Goal: Task Accomplishment & Management: Manage account settings

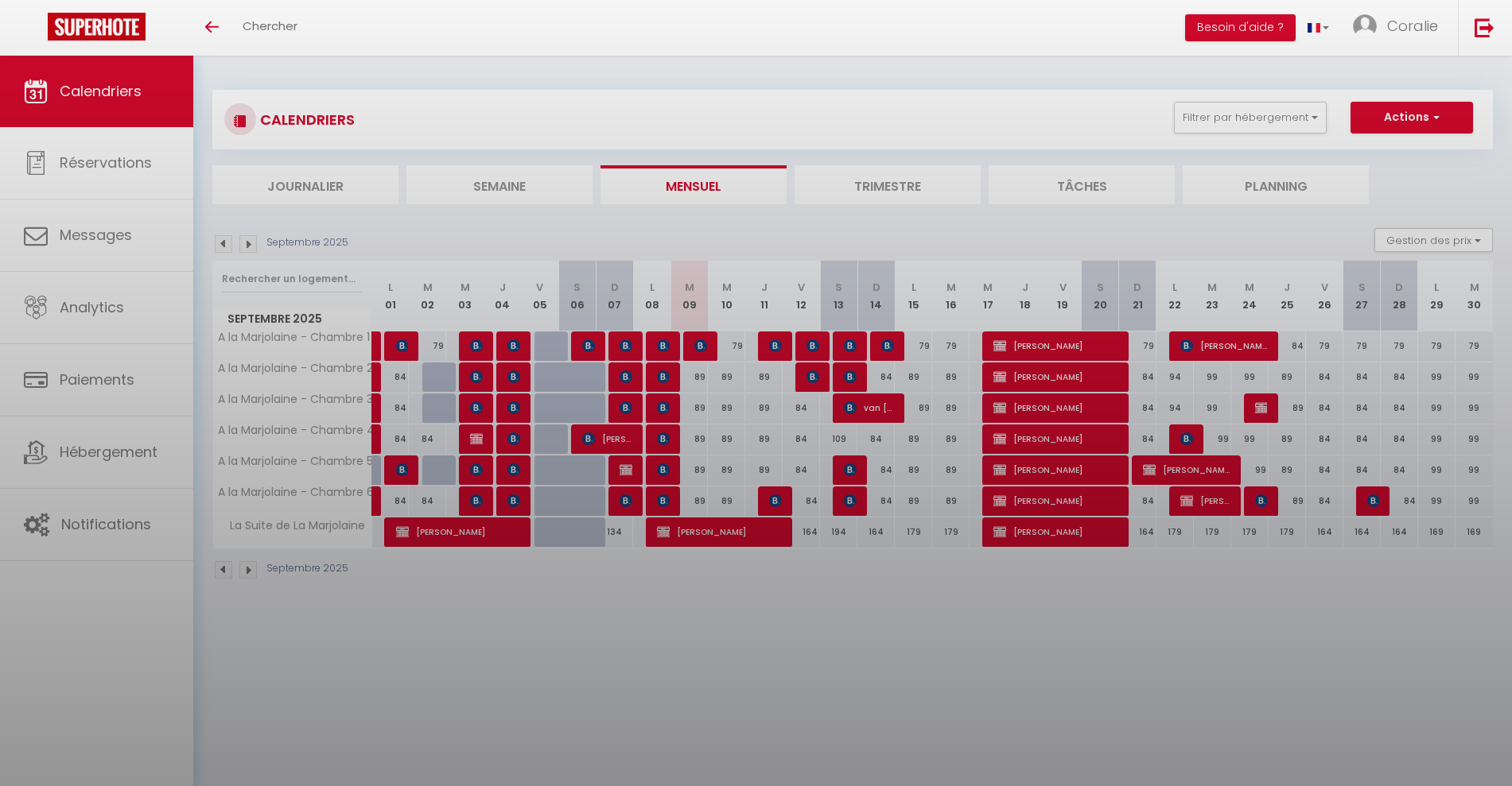
select select "0"
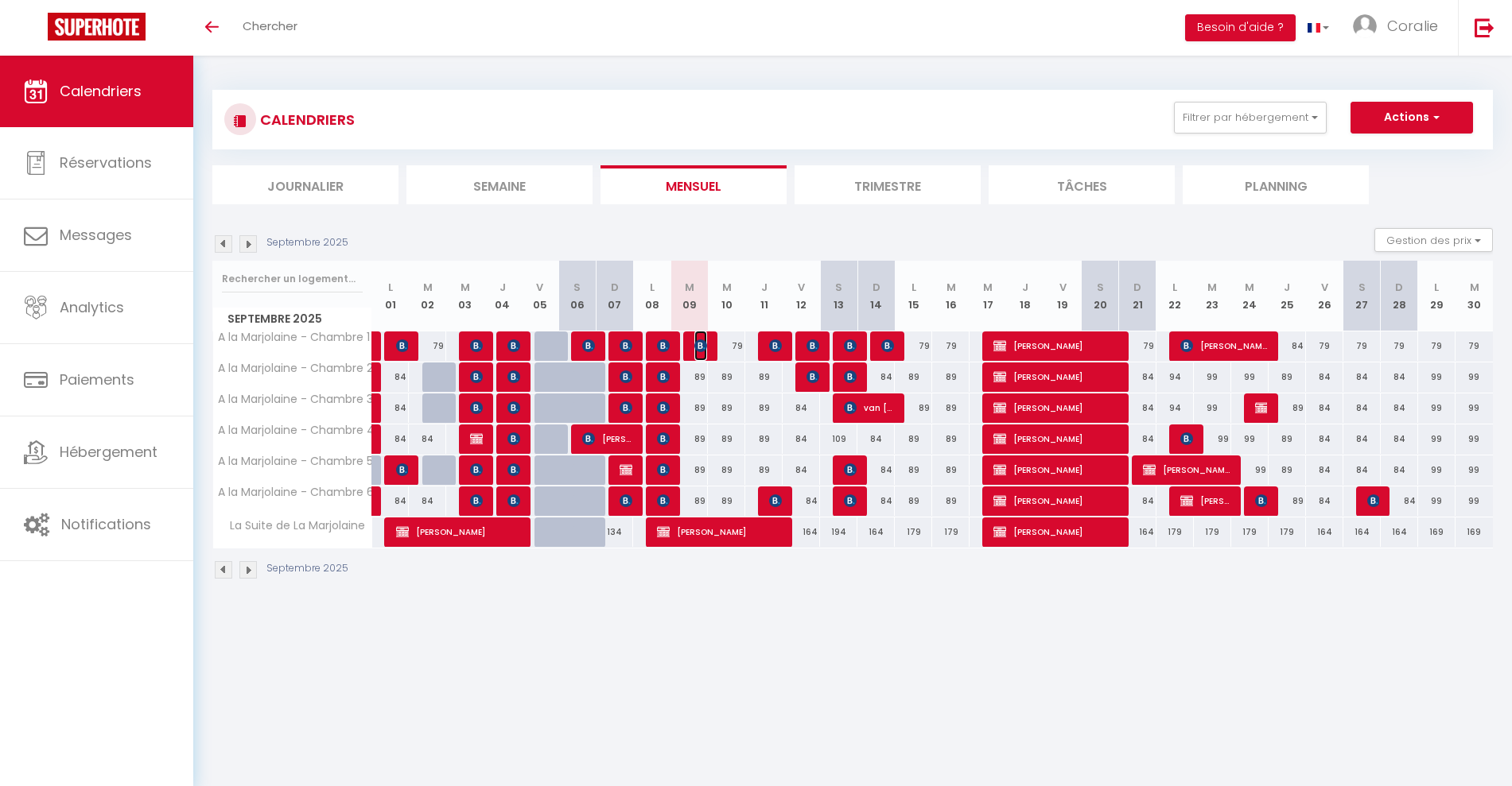
click at [697, 347] on img at bounding box center [701, 346] width 13 height 13
select select "KO"
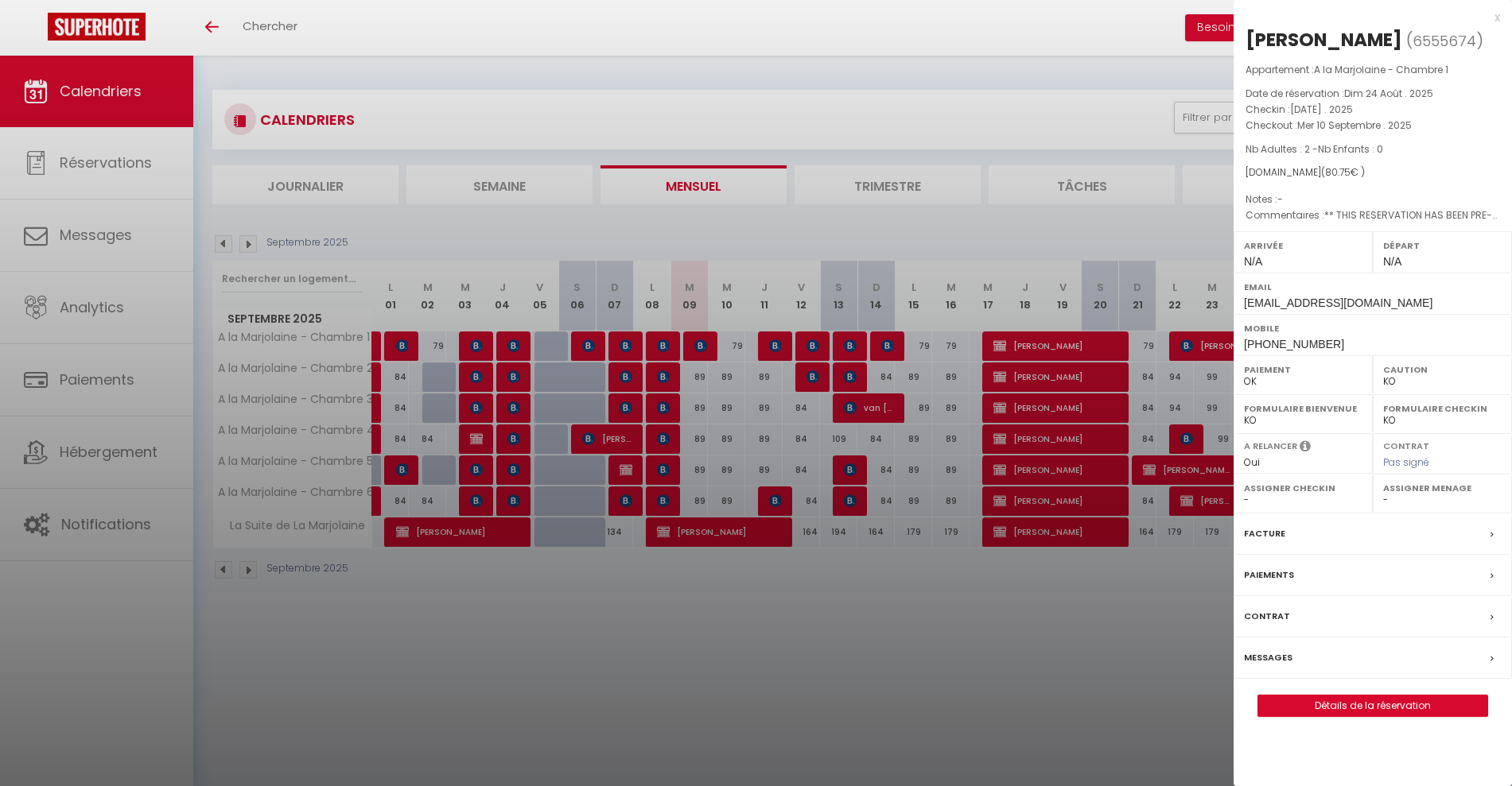
click at [701, 345] on div at bounding box center [756, 393] width 1512 height 786
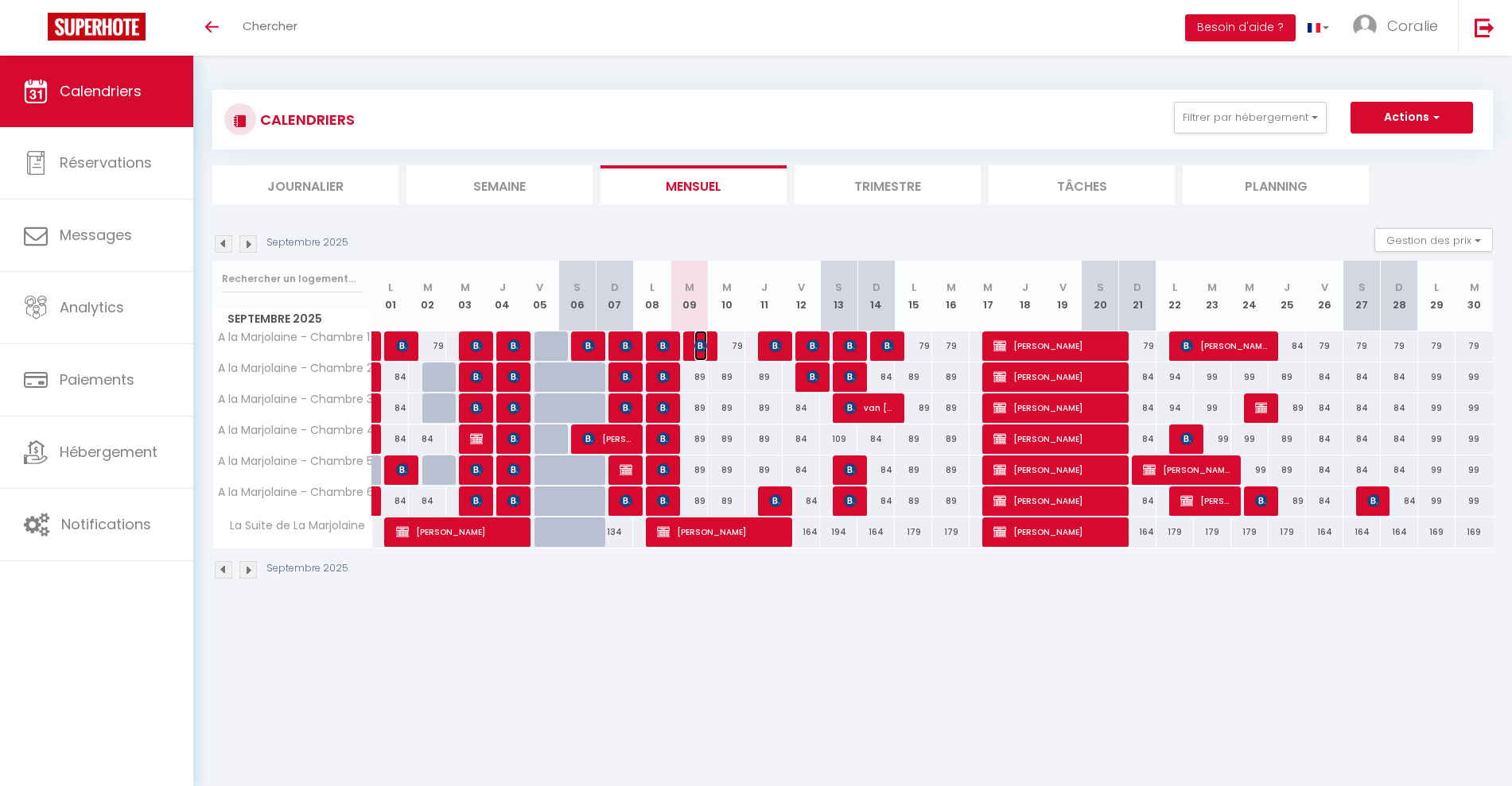
click at [701, 345] on img at bounding box center [701, 346] width 13 height 13
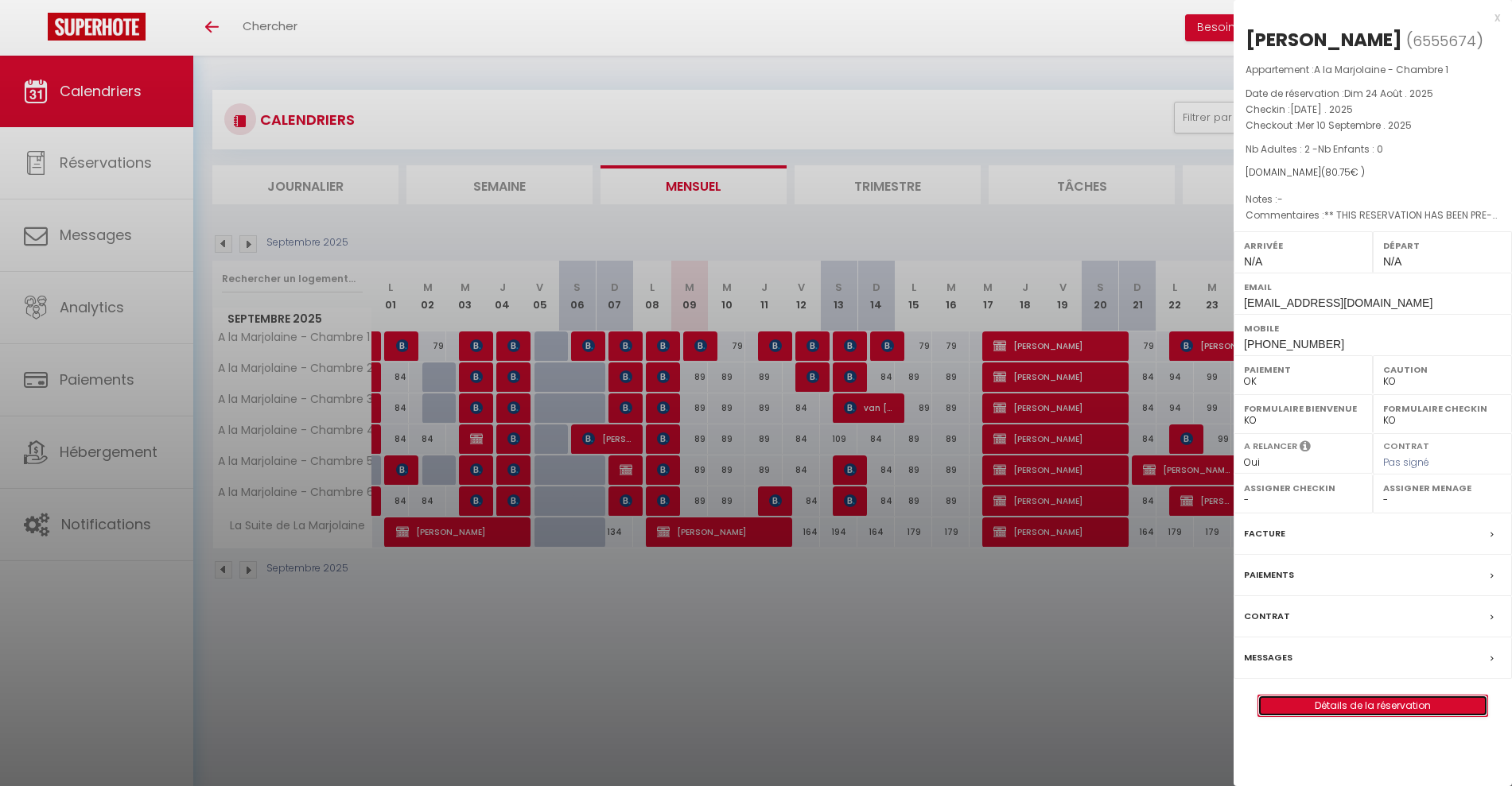
click at [1372, 710] on link "Détails de la réservation" at bounding box center [1372, 706] width 229 height 21
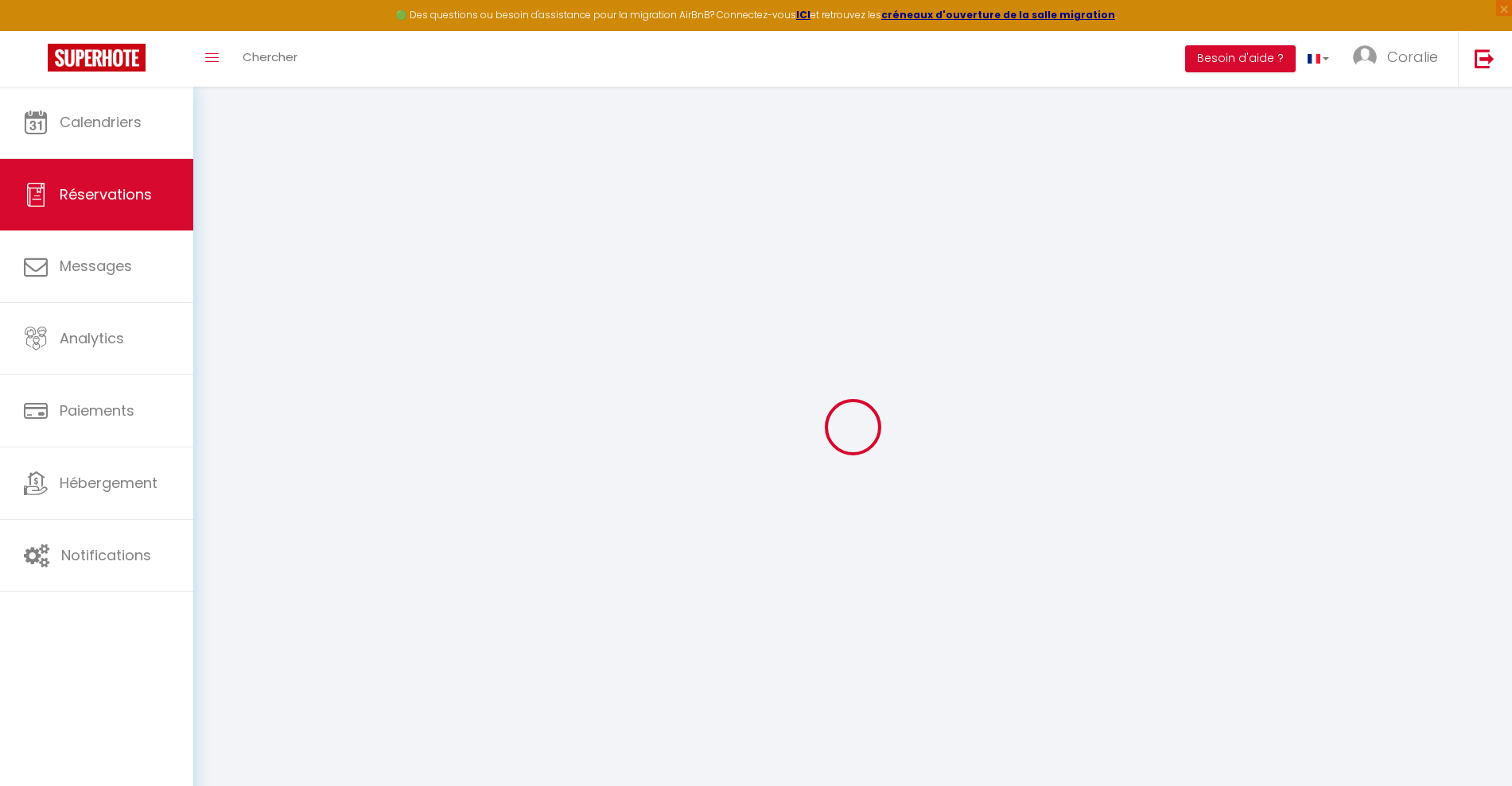
drag, startPoint x: 619, startPoint y: 150, endPoint x: 620, endPoint y: 135, distance: 15.0
drag, startPoint x: 620, startPoint y: 135, endPoint x: 417, endPoint y: 263, distance: 240.0
click at [417, 263] on div at bounding box center [852, 427] width 1280 height 643
type input "Freddy"
type input "De Geest"
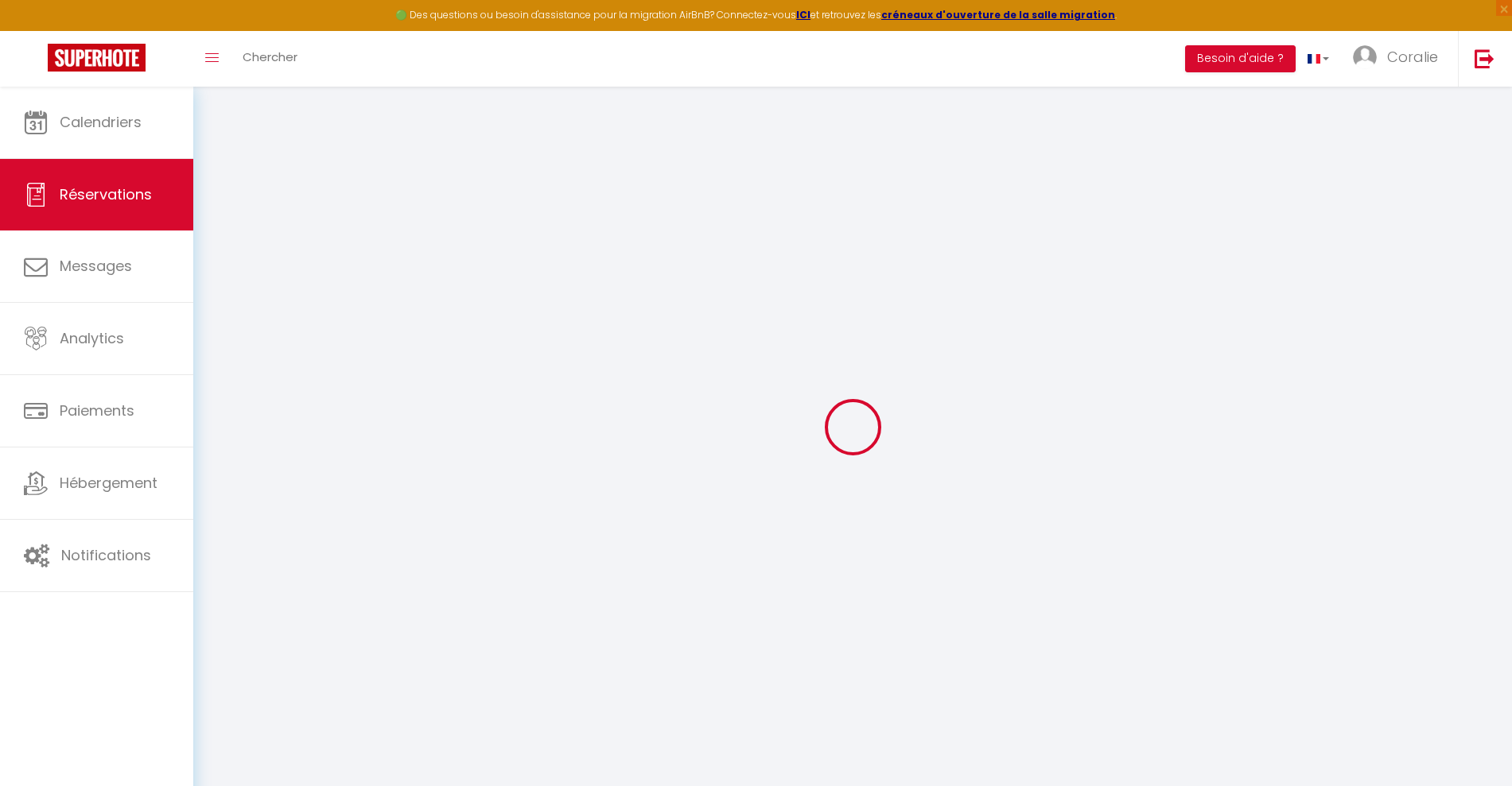
type input "[EMAIL_ADDRESS][DOMAIN_NAME]"
type input "[PHONE_NUMBER]"
select select "BE"
type input "17"
type input "1.13"
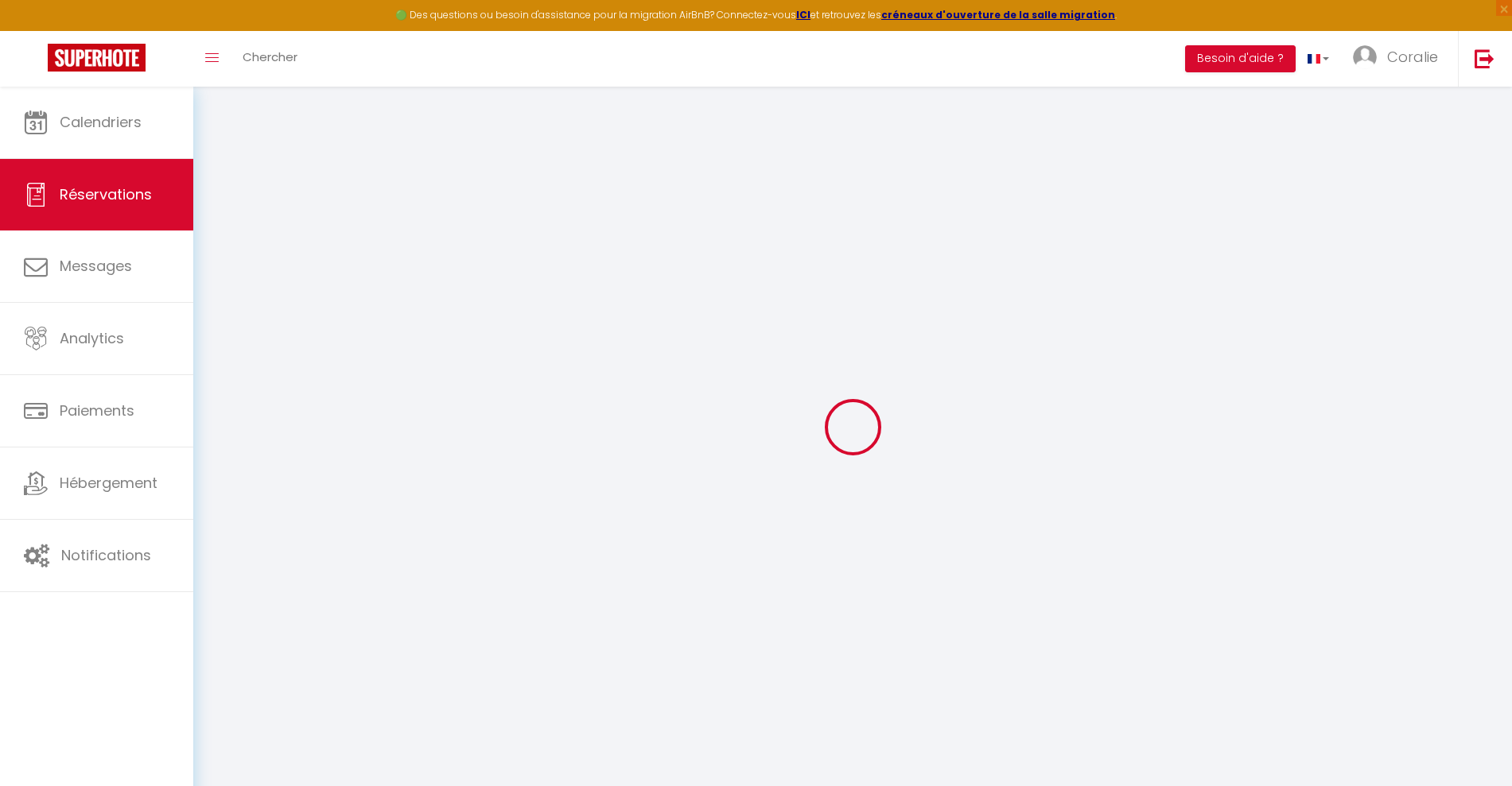
select select "66843"
select select "1"
select select
type input "2"
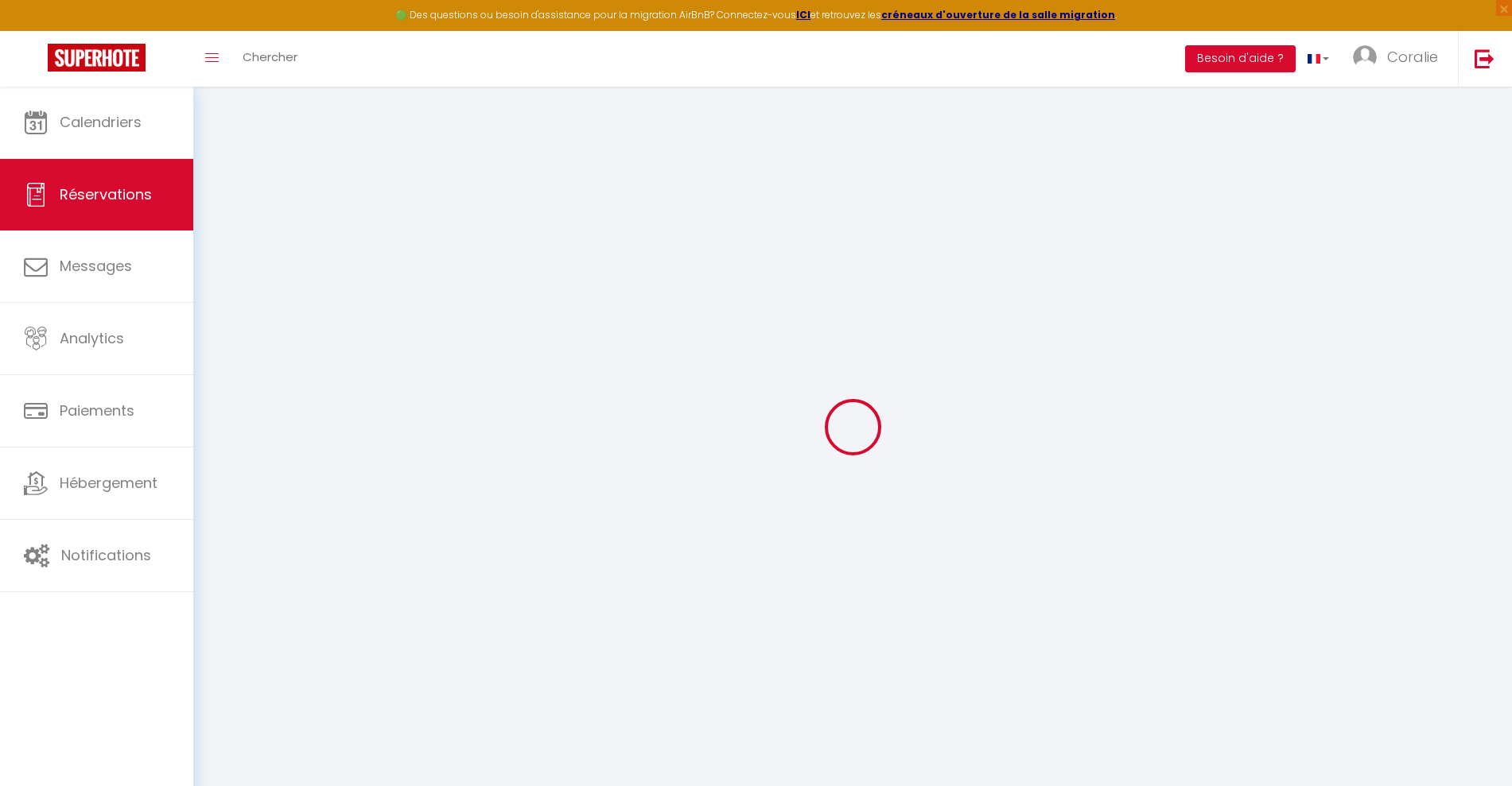
select select "12"
select select "15"
type input "80.75"
checkbox input "false"
type input "0"
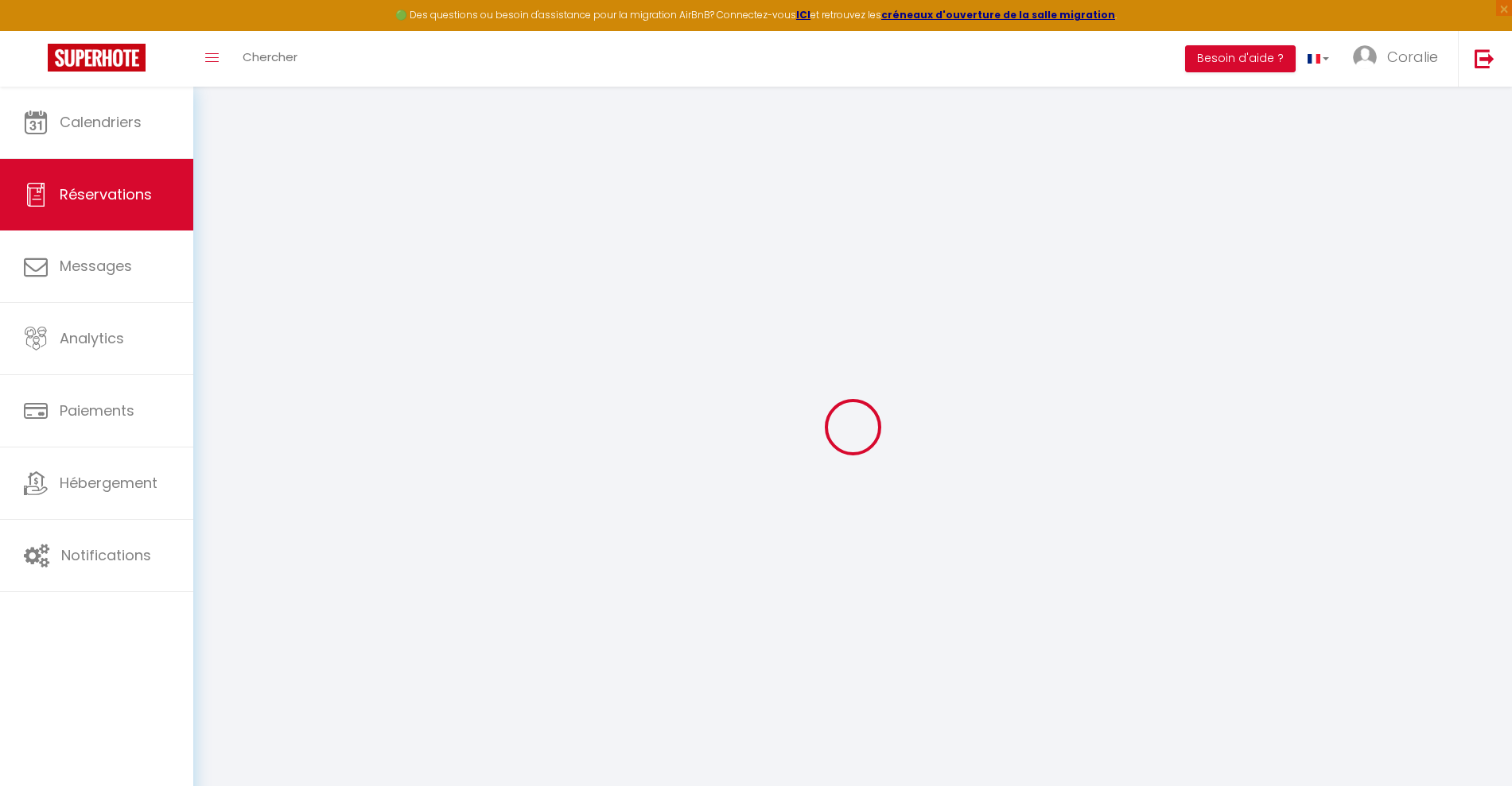
select select "2"
type input "0"
select select
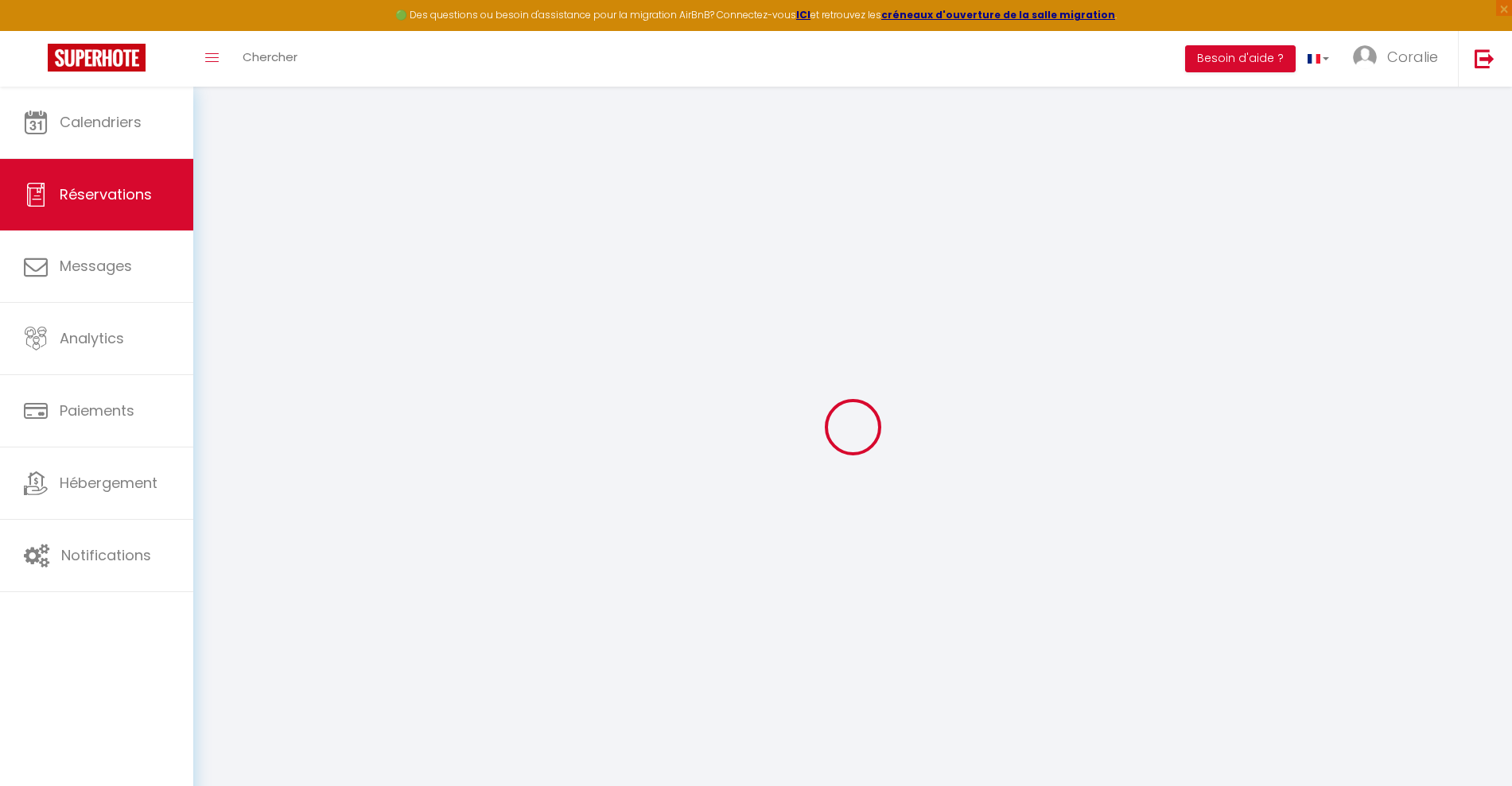
select select
checkbox input "false"
select select
checkbox input "false"
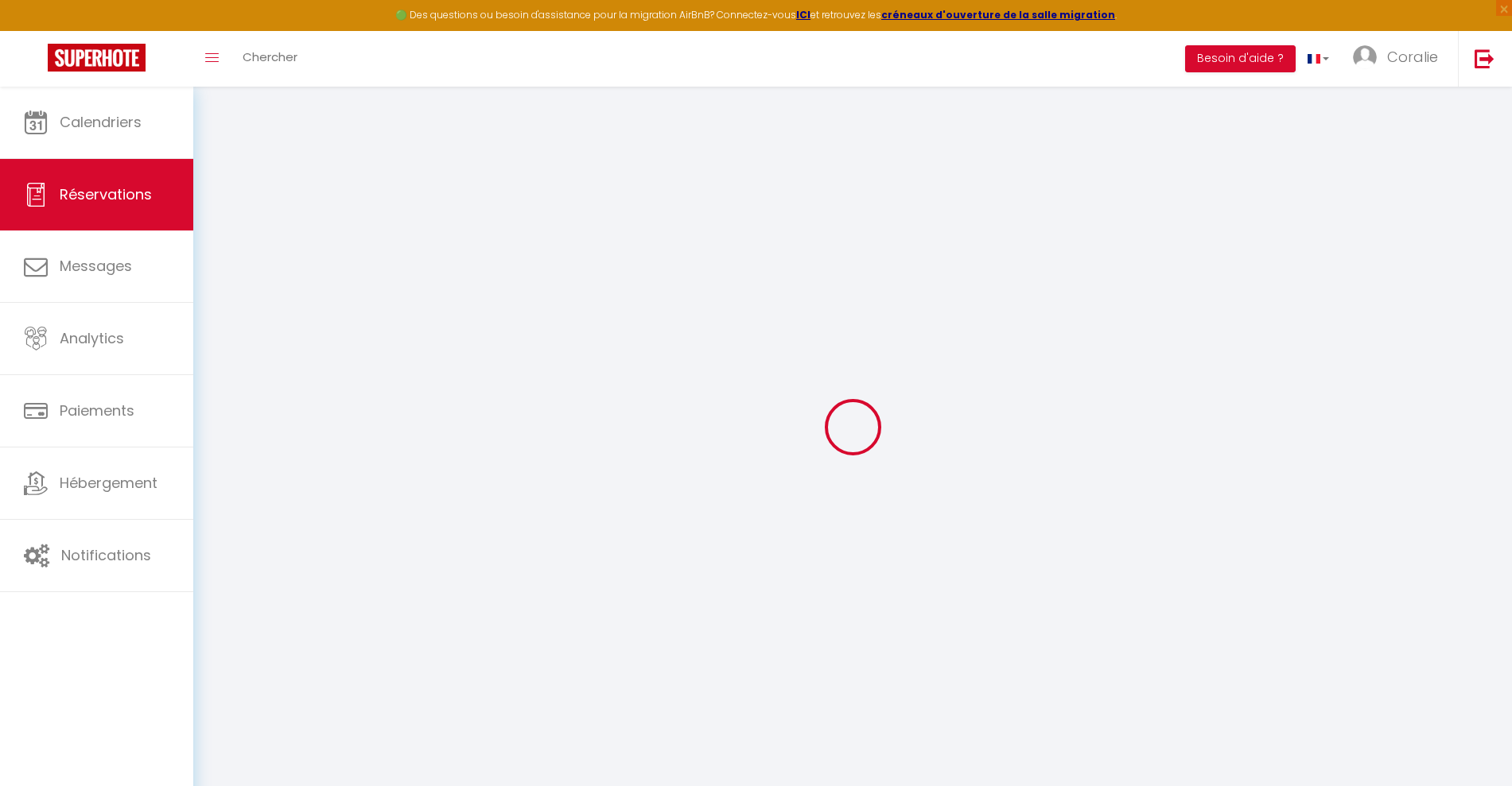
select select
checkbox input "false"
type textarea "** THIS RESERVATION HAS BEEN PRE-PAID ** BOOKING NOTE : Payment charge is EUR 1…"
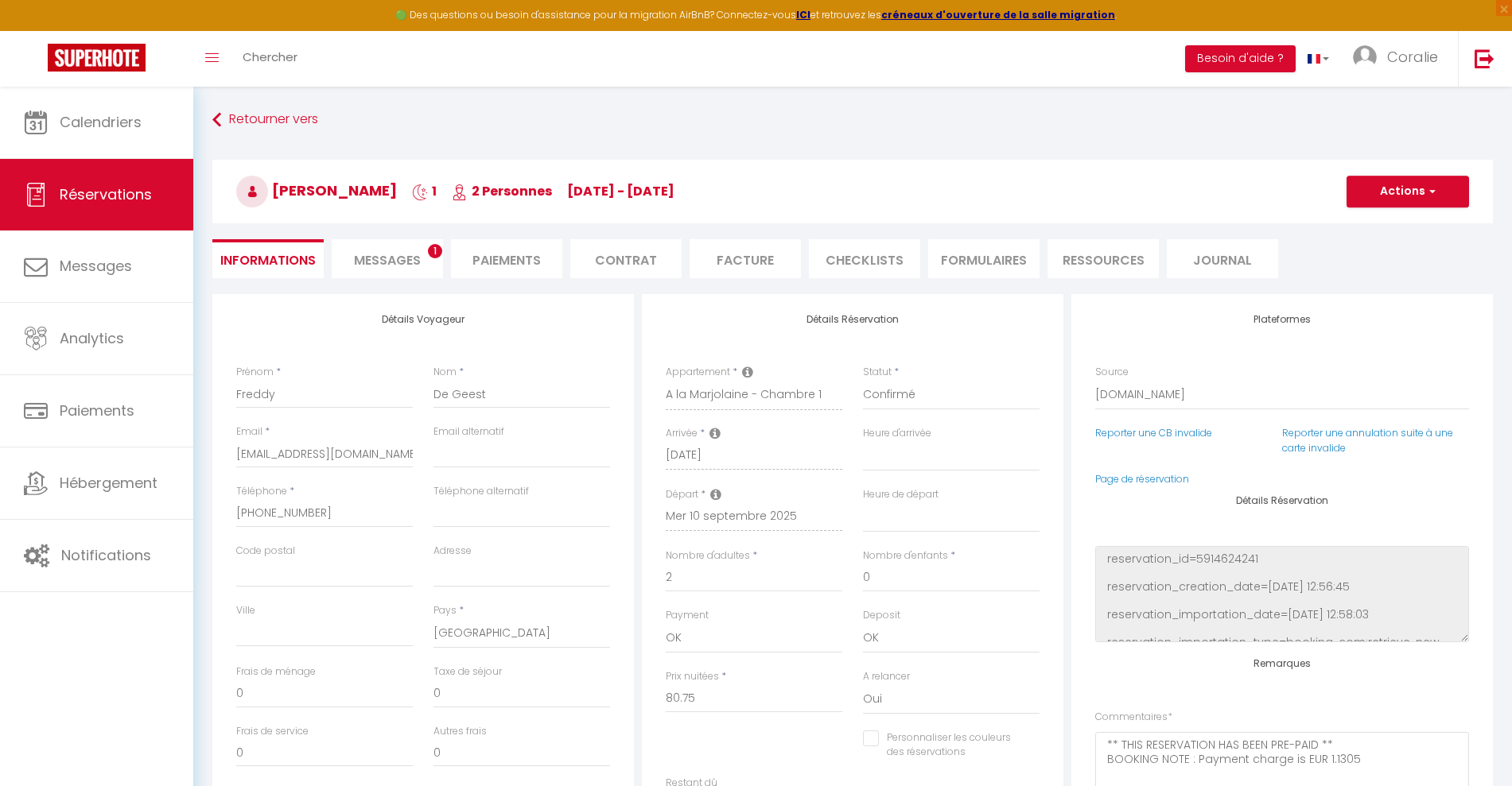
select select
checkbox input "false"
select select
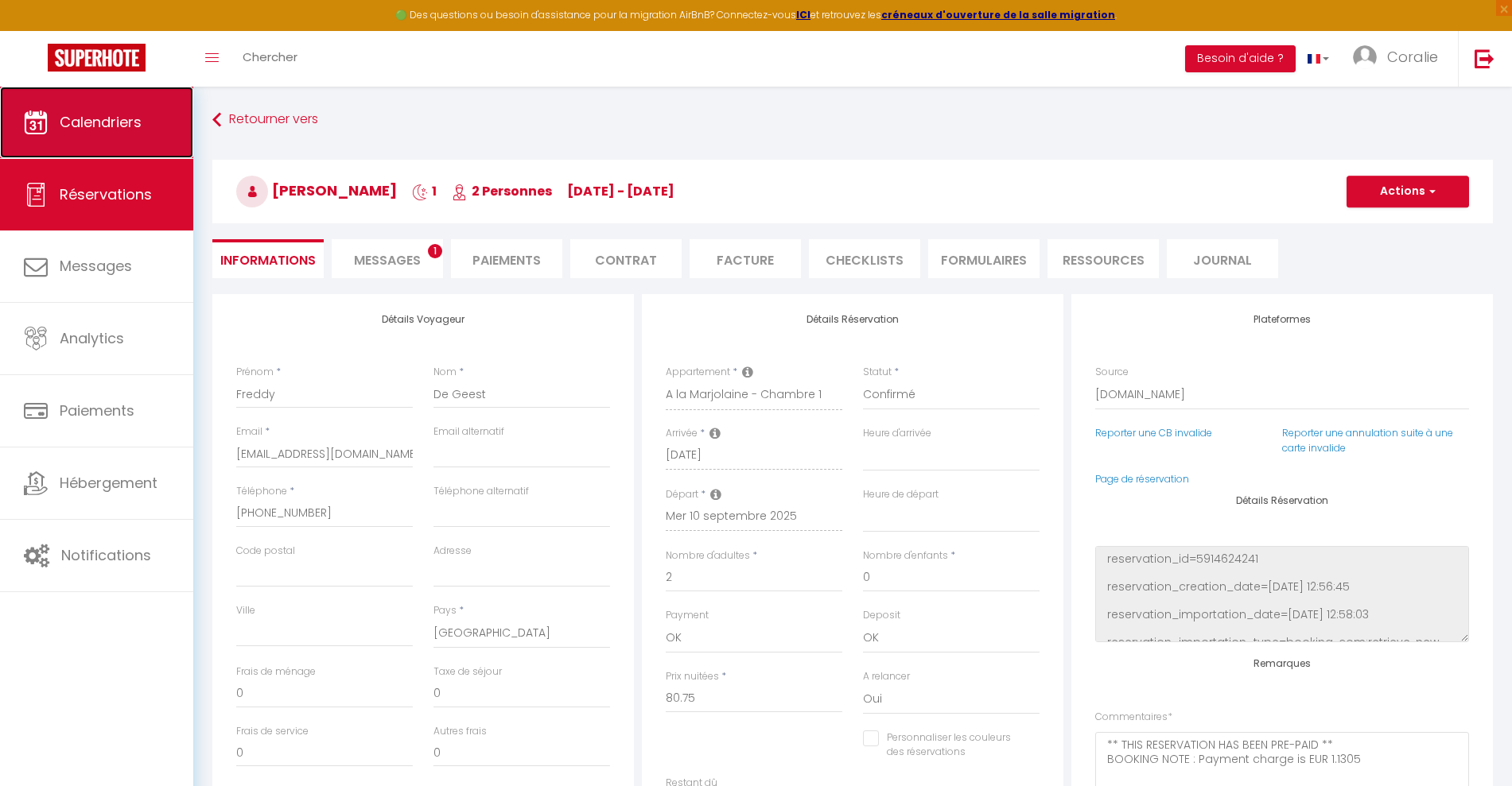
click at [127, 106] on link "Calendriers" at bounding box center [96, 122] width 193 height 72
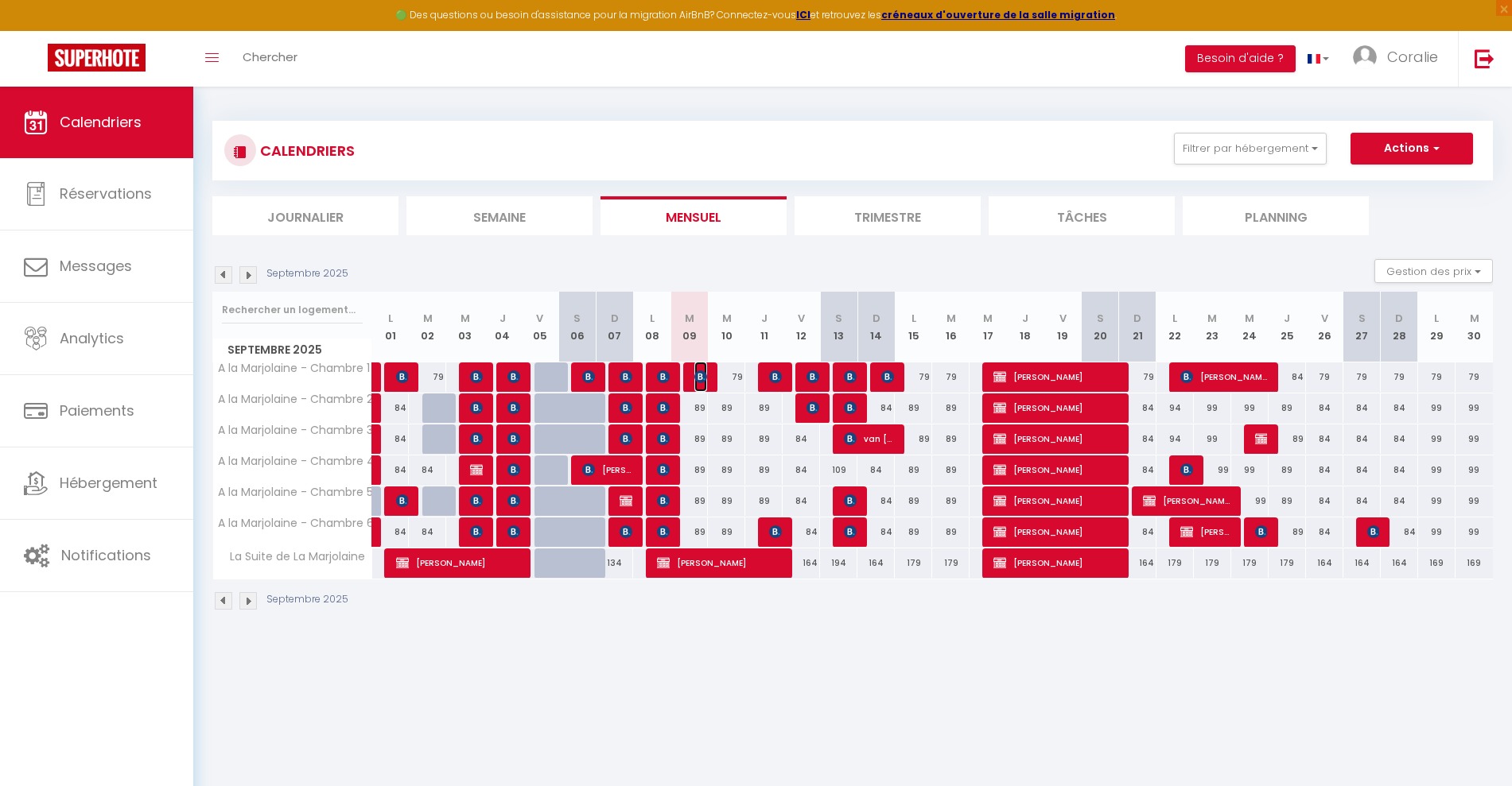
drag, startPoint x: 701, startPoint y: 375, endPoint x: 767, endPoint y: 405, distance: 72.5
click at [701, 374] on img at bounding box center [701, 377] width 13 height 13
select select "OK"
select select "0"
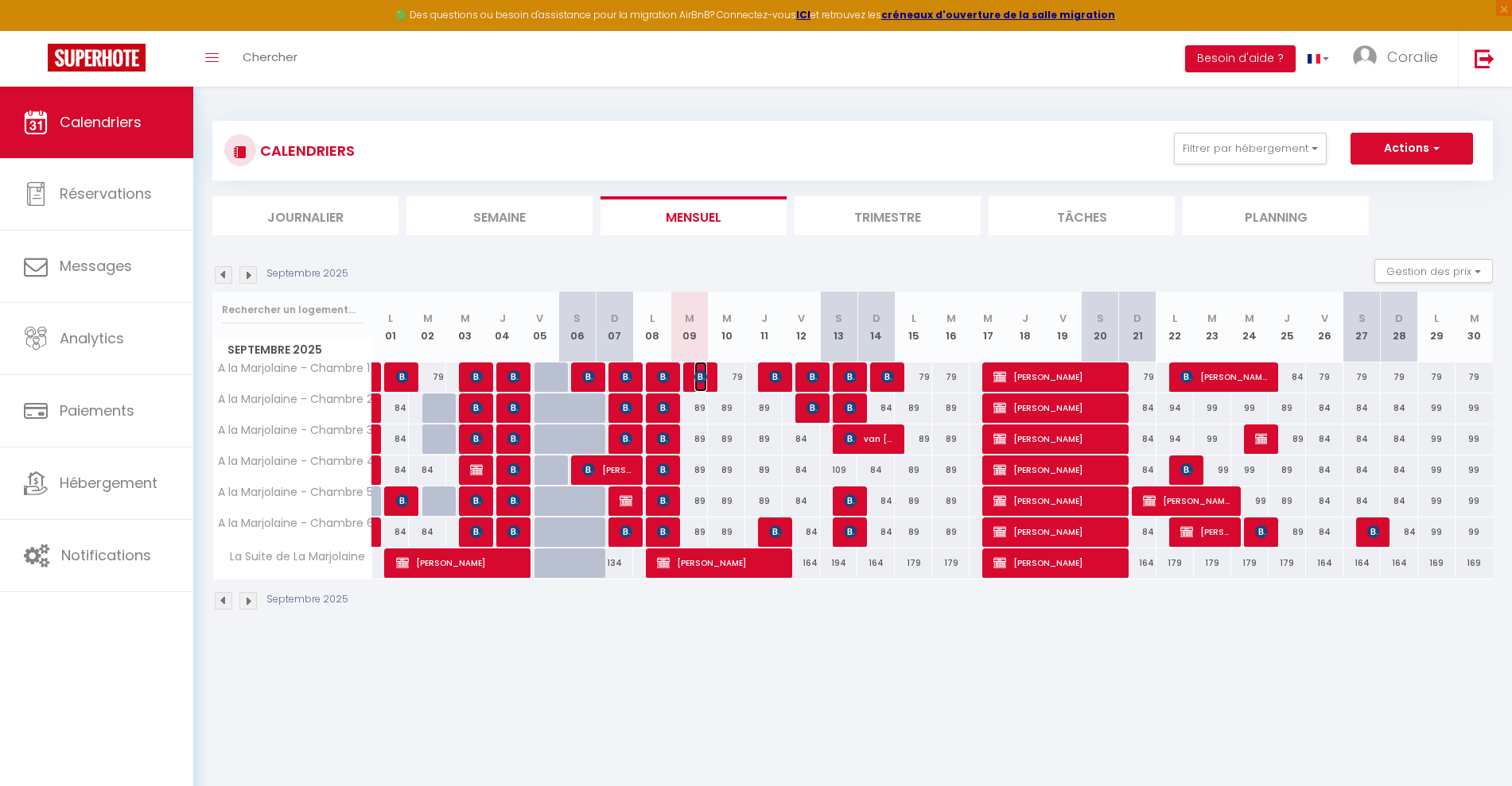
select select "0"
select select "1"
select select
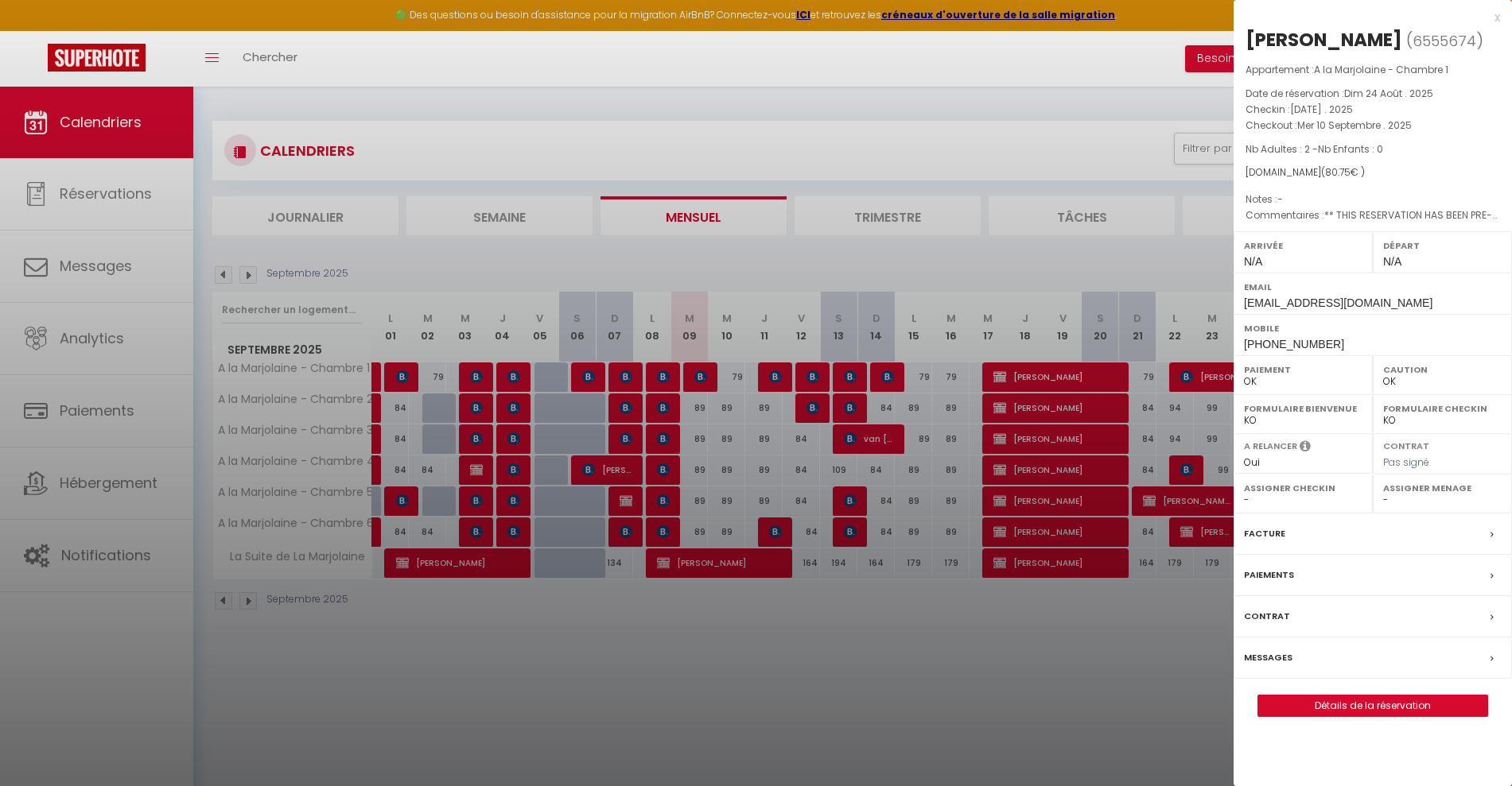
click at [1409, 379] on select "OK KO" at bounding box center [1442, 382] width 119 height 15
click at [1404, 322] on label "Mobile" at bounding box center [1372, 328] width 258 height 16
click at [710, 492] on div at bounding box center [756, 393] width 1512 height 786
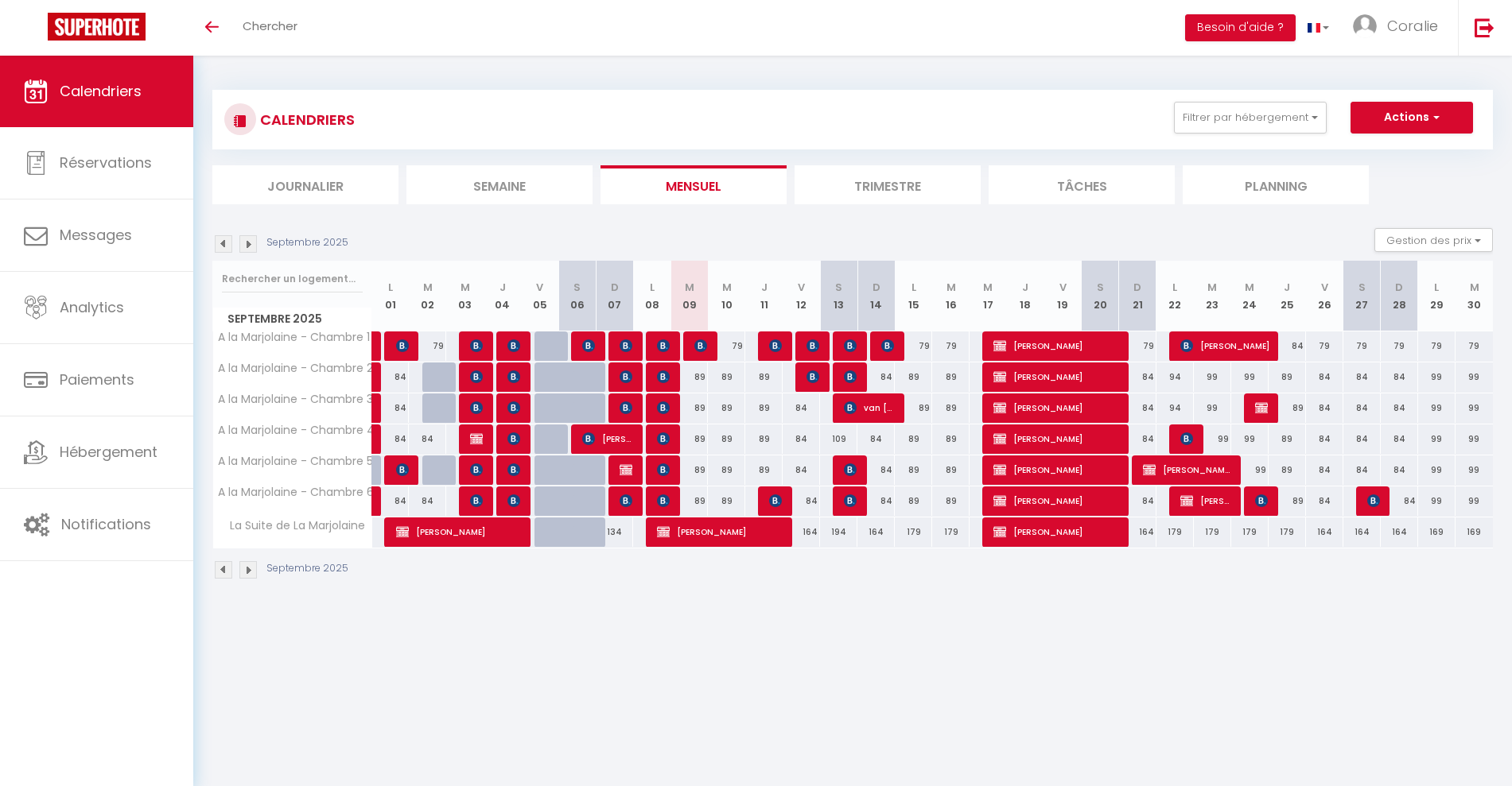
drag, startPoint x: 245, startPoint y: 10, endPoint x: 107, endPoint y: -121, distance: 190.3
drag, startPoint x: 107, startPoint y: -121, endPoint x: 584, endPoint y: 72, distance: 514.6
click at [584, 72] on div "CALENDRIERS Filtrer par hébergement Tous A la Marjolaine - Chambre 1 A la Marjo…" at bounding box center [852, 335] width 1318 height 559
drag, startPoint x: 702, startPoint y: 341, endPoint x: 720, endPoint y: 338, distance: 18.2
click at [702, 341] on img at bounding box center [701, 346] width 13 height 13
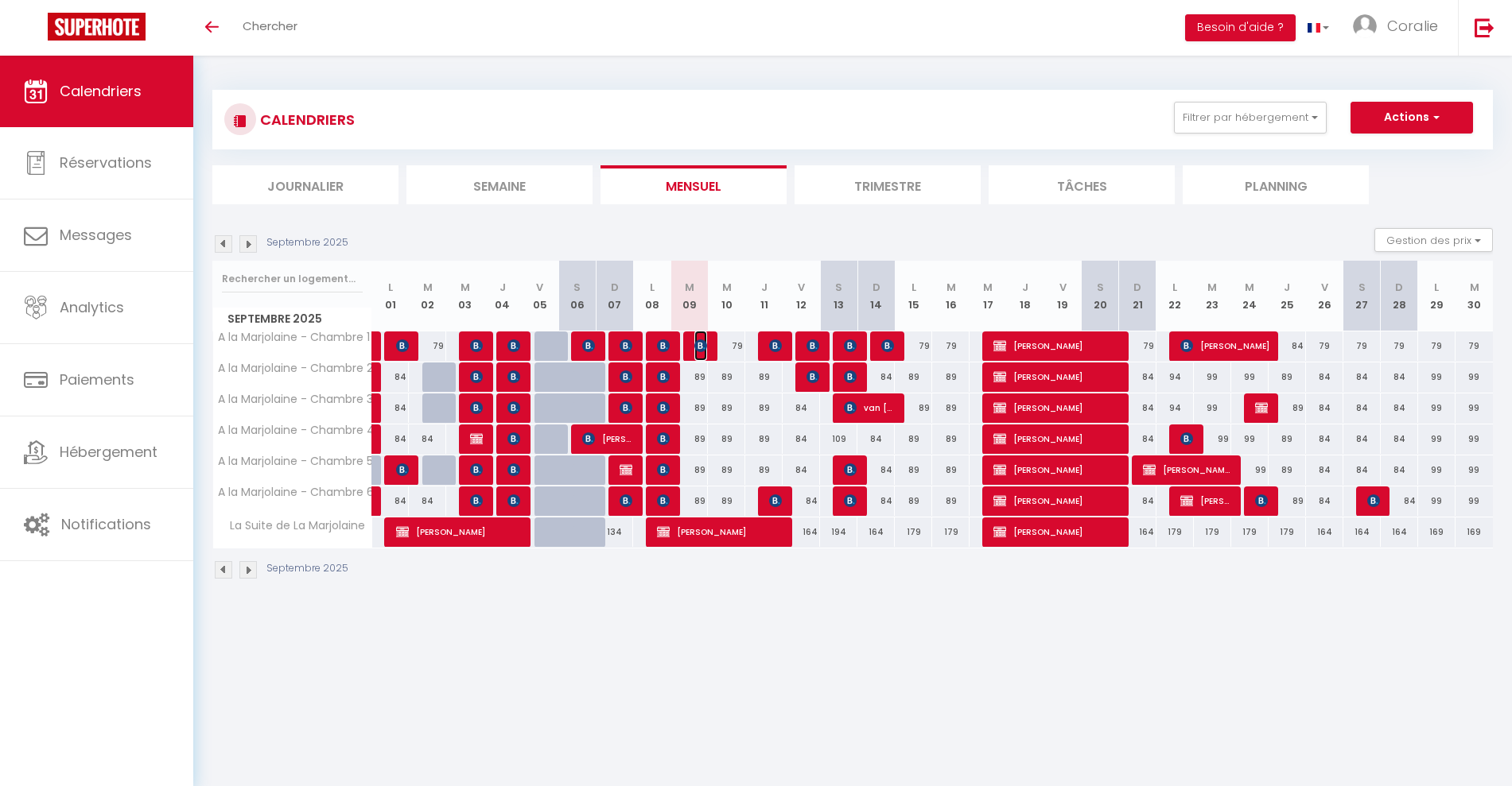
select select "OK"
select select "0"
select select "1"
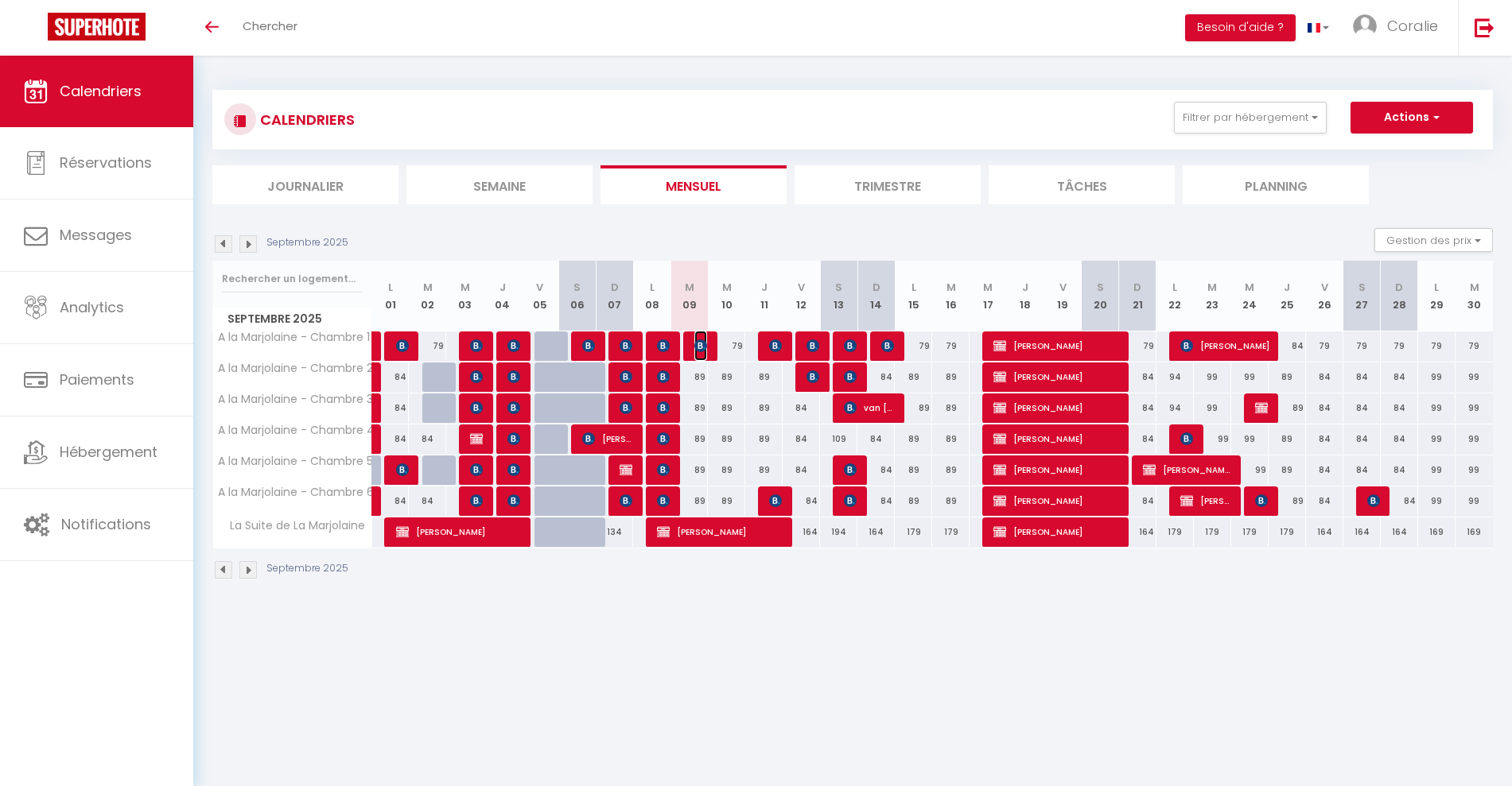
select select
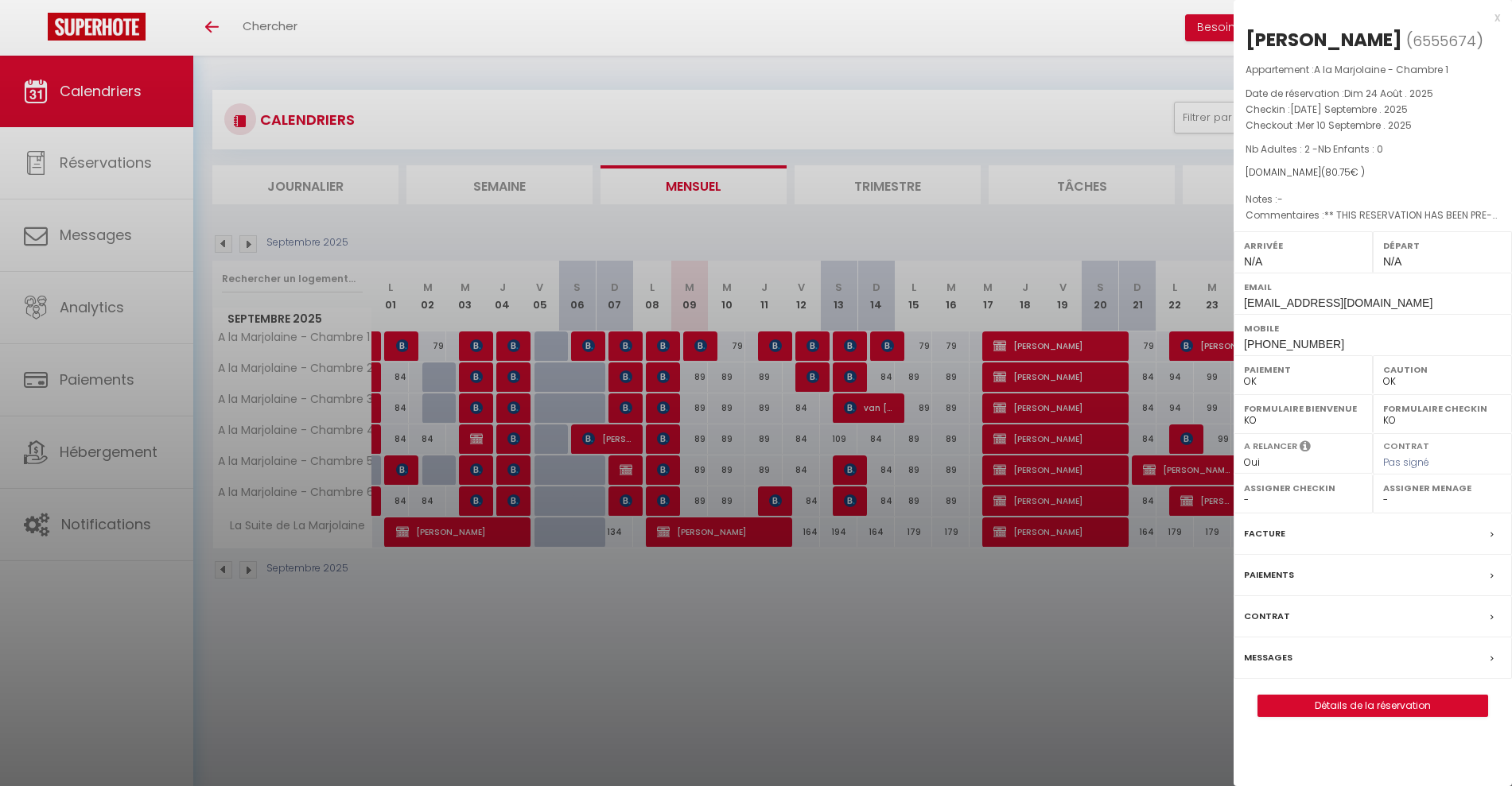
click at [1087, 211] on div at bounding box center [756, 393] width 1512 height 786
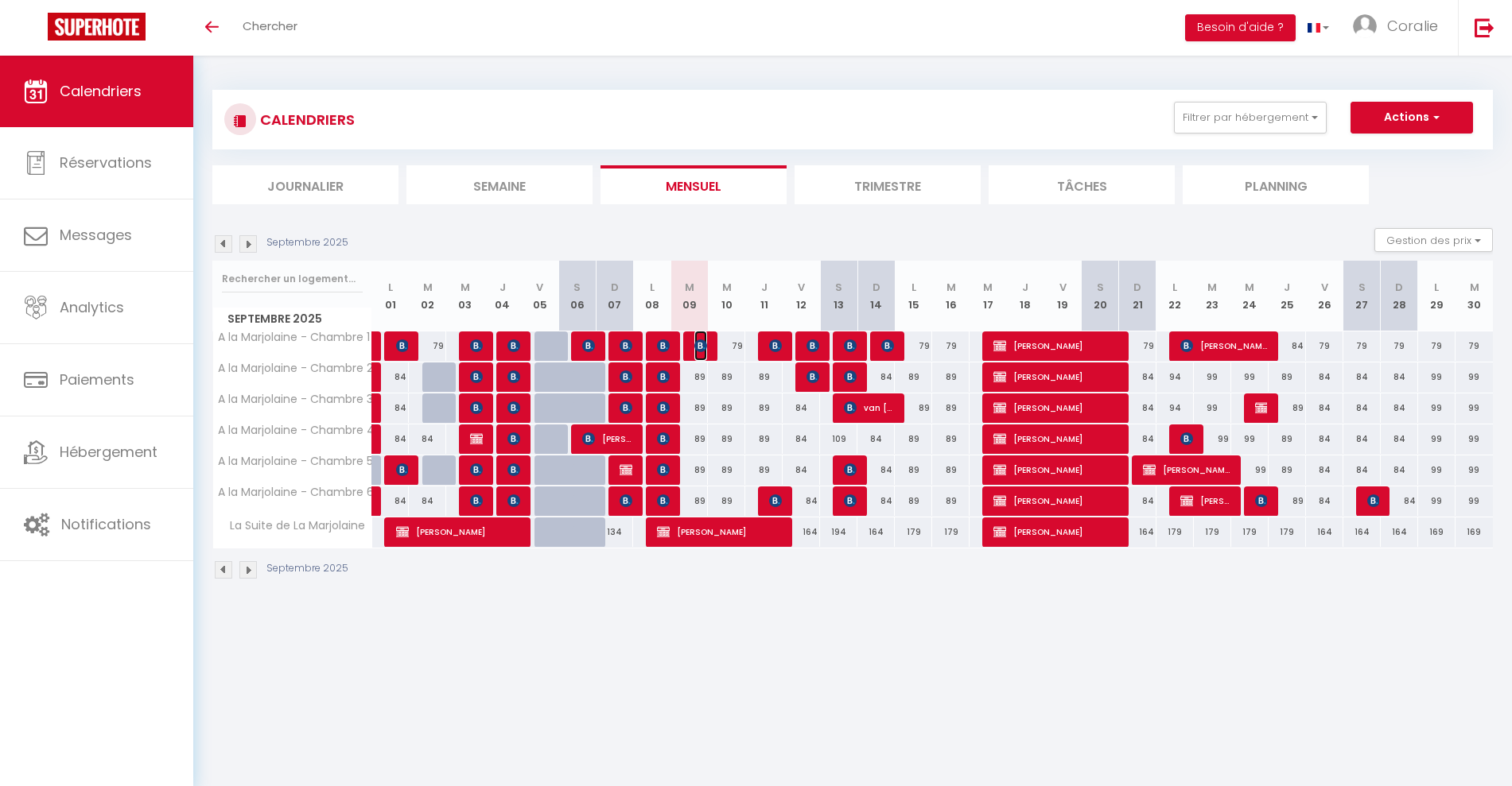
click at [697, 341] on img at bounding box center [701, 346] width 13 height 13
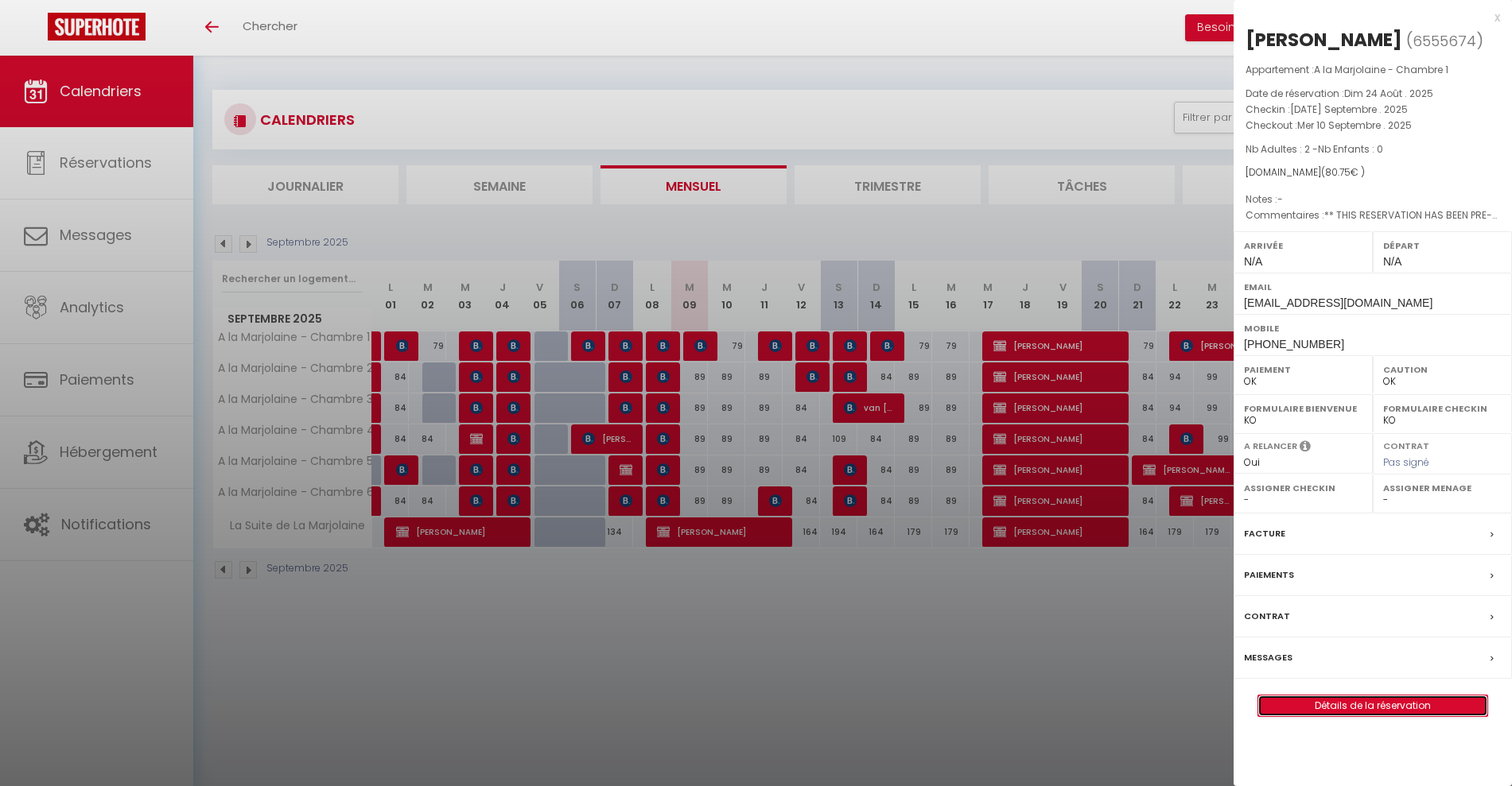
click at [1353, 708] on link "Détails de la réservation" at bounding box center [1372, 706] width 229 height 21
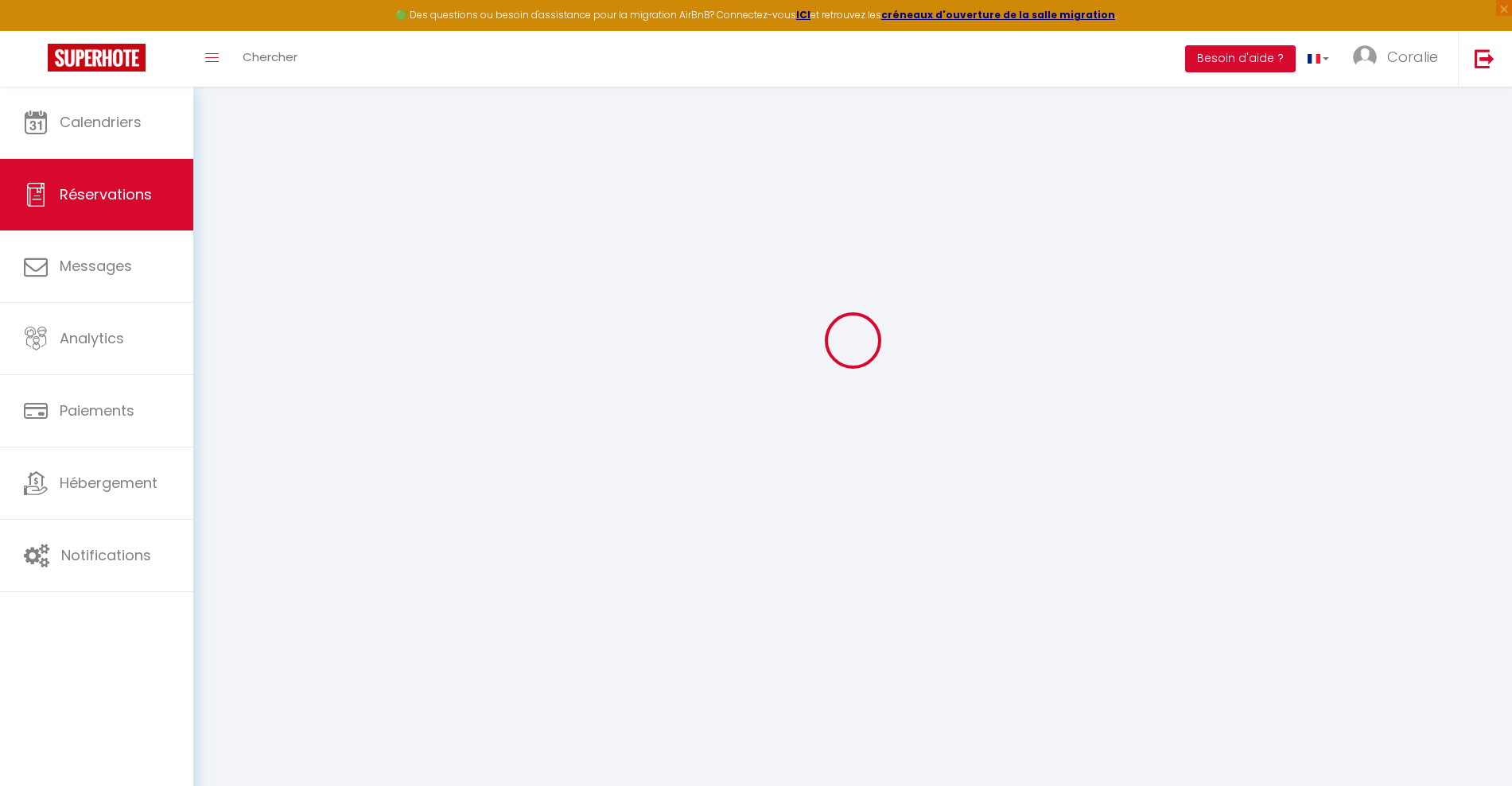
select select
checkbox input "false"
type textarea "** THIS RESERVATION HAS BEEN PRE-PAID ** BOOKING NOTE : Payment charge is EUR 1…"
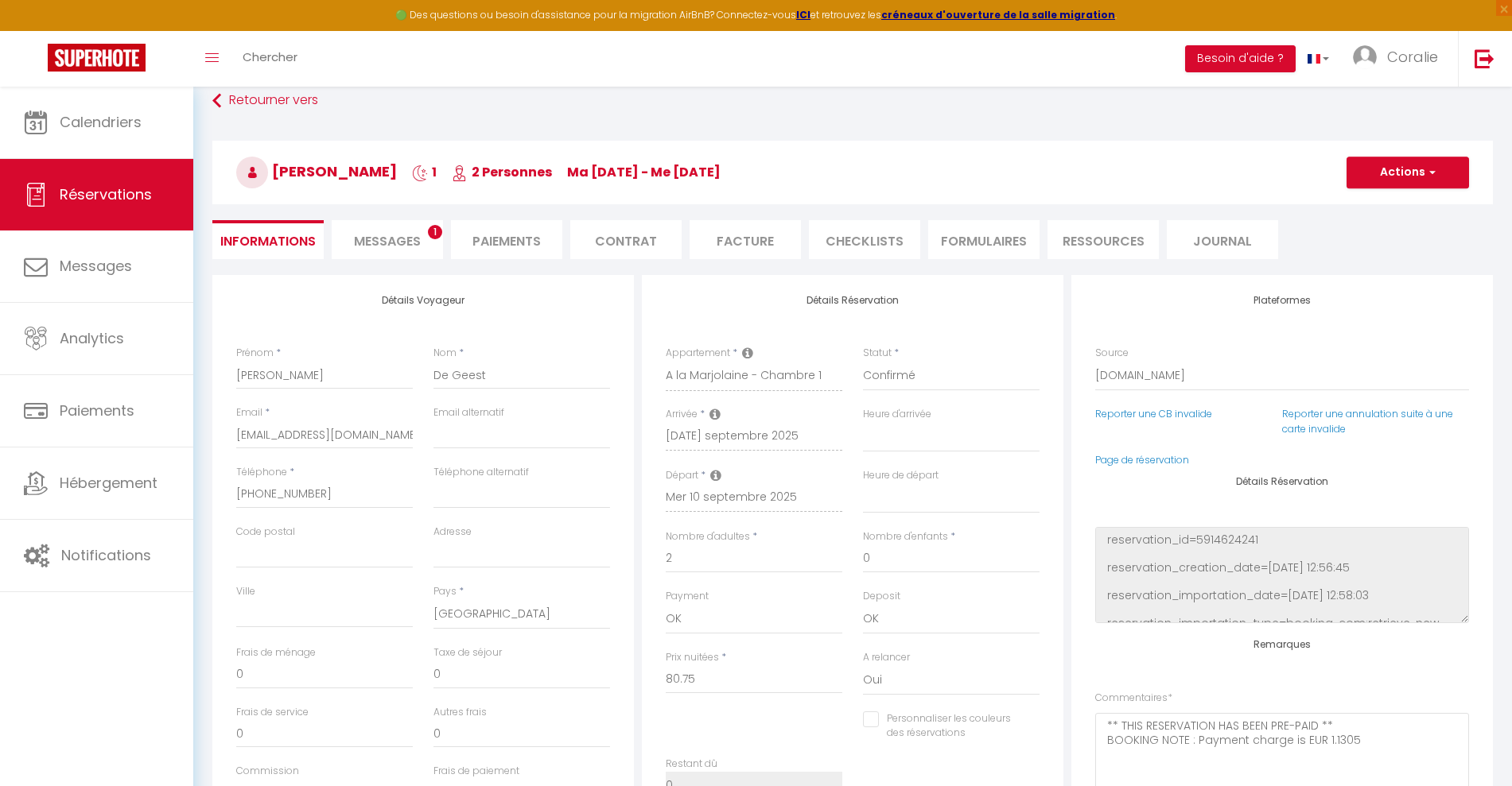
select select
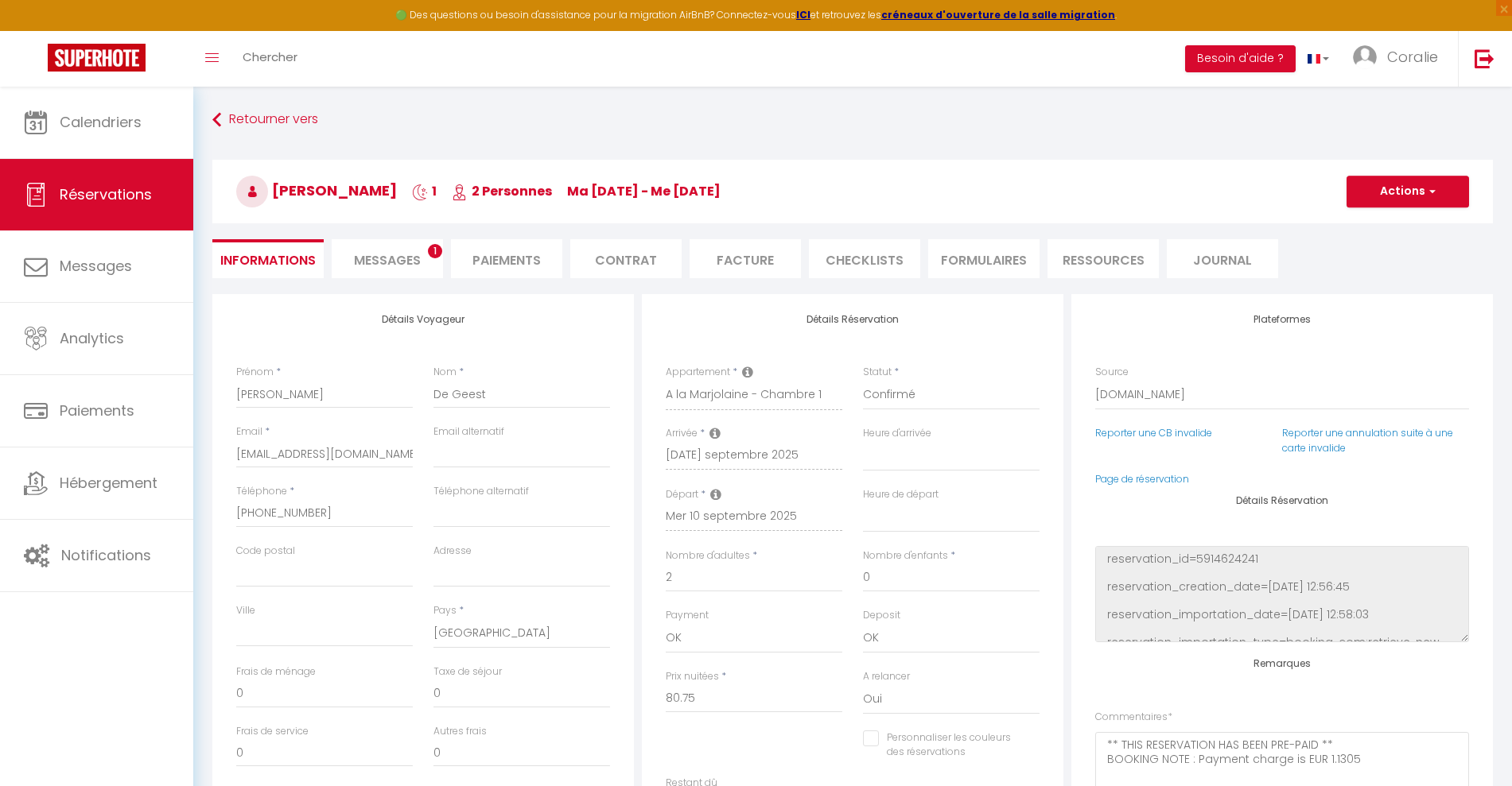
checkbox input "false"
select select
click at [377, 253] on span "Messages" at bounding box center [387, 260] width 67 height 19
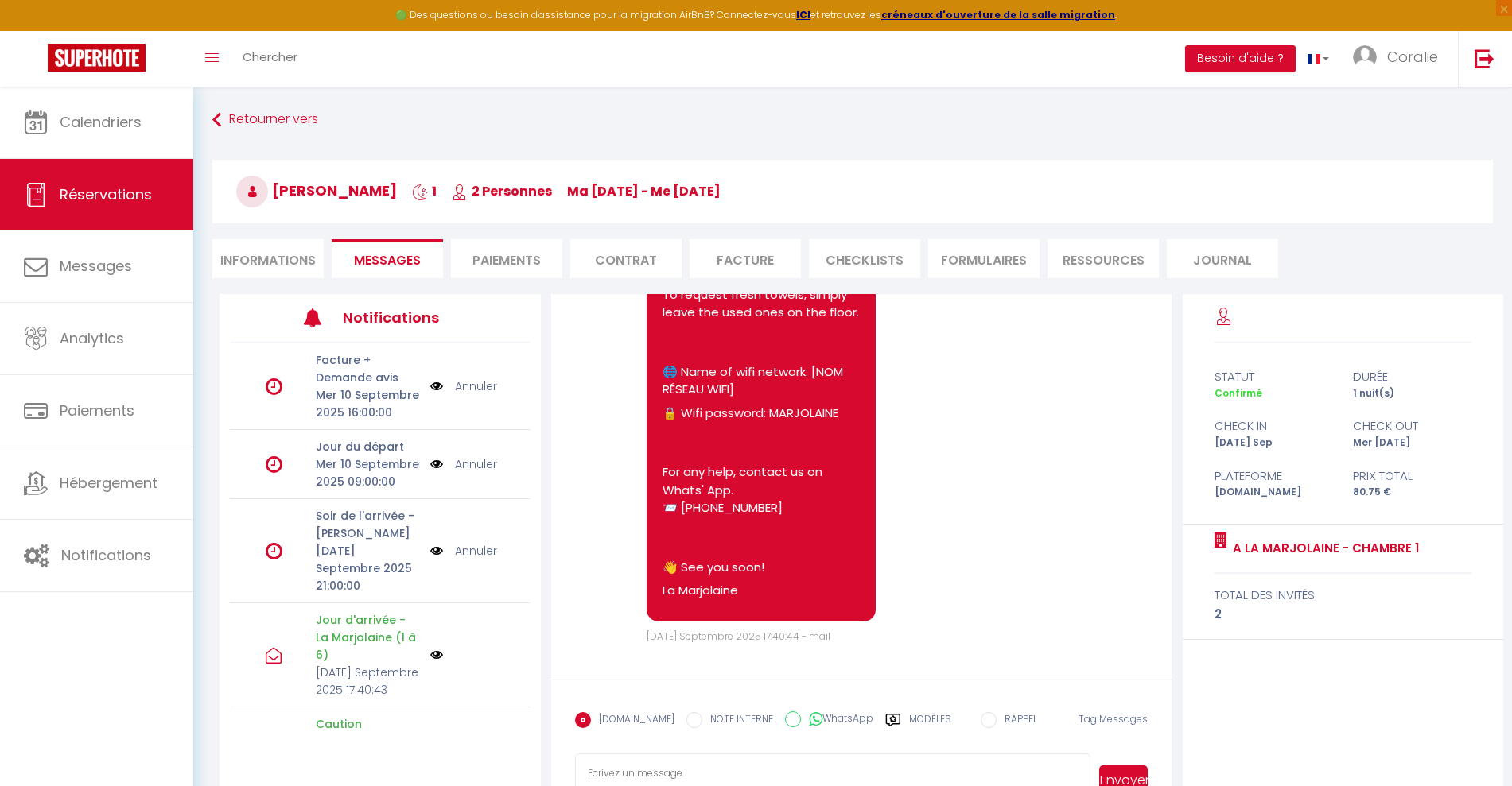
scroll to position [11541, 0]
drag, startPoint x: 761, startPoint y: 638, endPoint x: 787, endPoint y: 638, distance: 26.0
click at [787, 638] on span "[DATE] 17:40:44 - mail" at bounding box center [739, 636] width 184 height 14
click at [1029, 641] on div "[DATE] 17:40:44 - mail" at bounding box center [898, 637] width 502 height 15
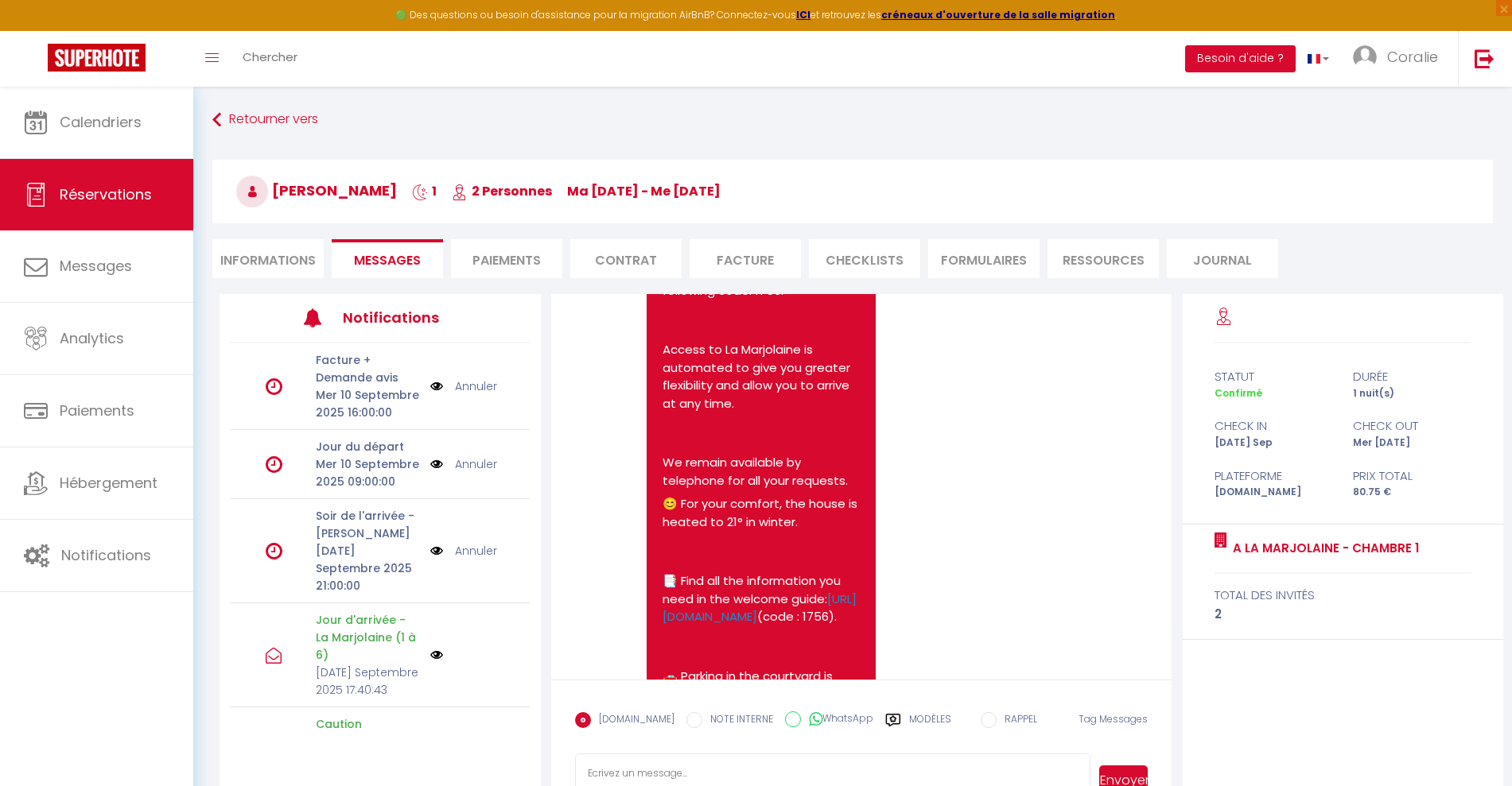
scroll to position [10078, 0]
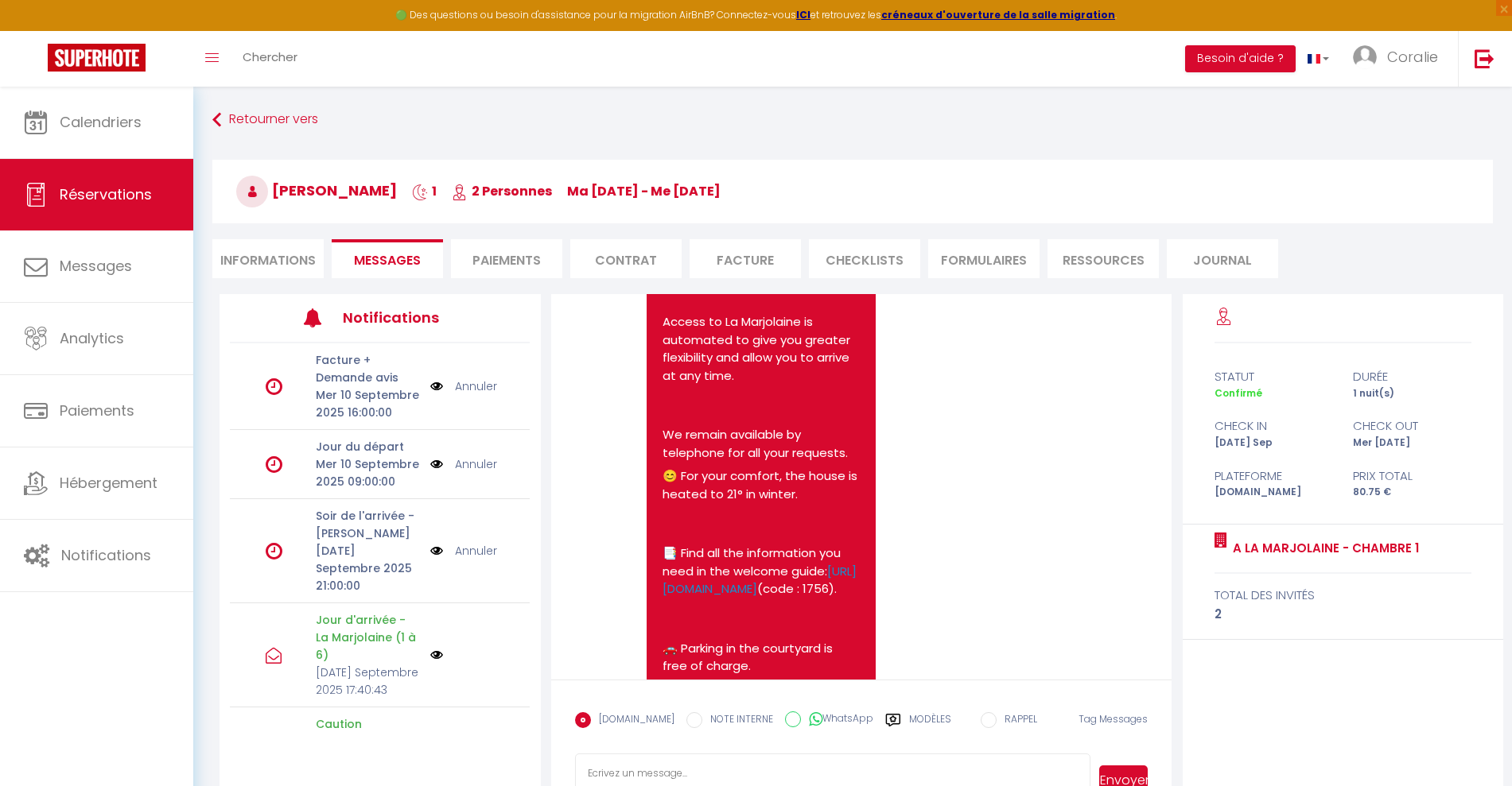
drag, startPoint x: 802, startPoint y: 641, endPoint x: 777, endPoint y: 551, distance: 93.4
drag, startPoint x: 777, startPoint y: 551, endPoint x: 764, endPoint y: 477, distance: 75.1
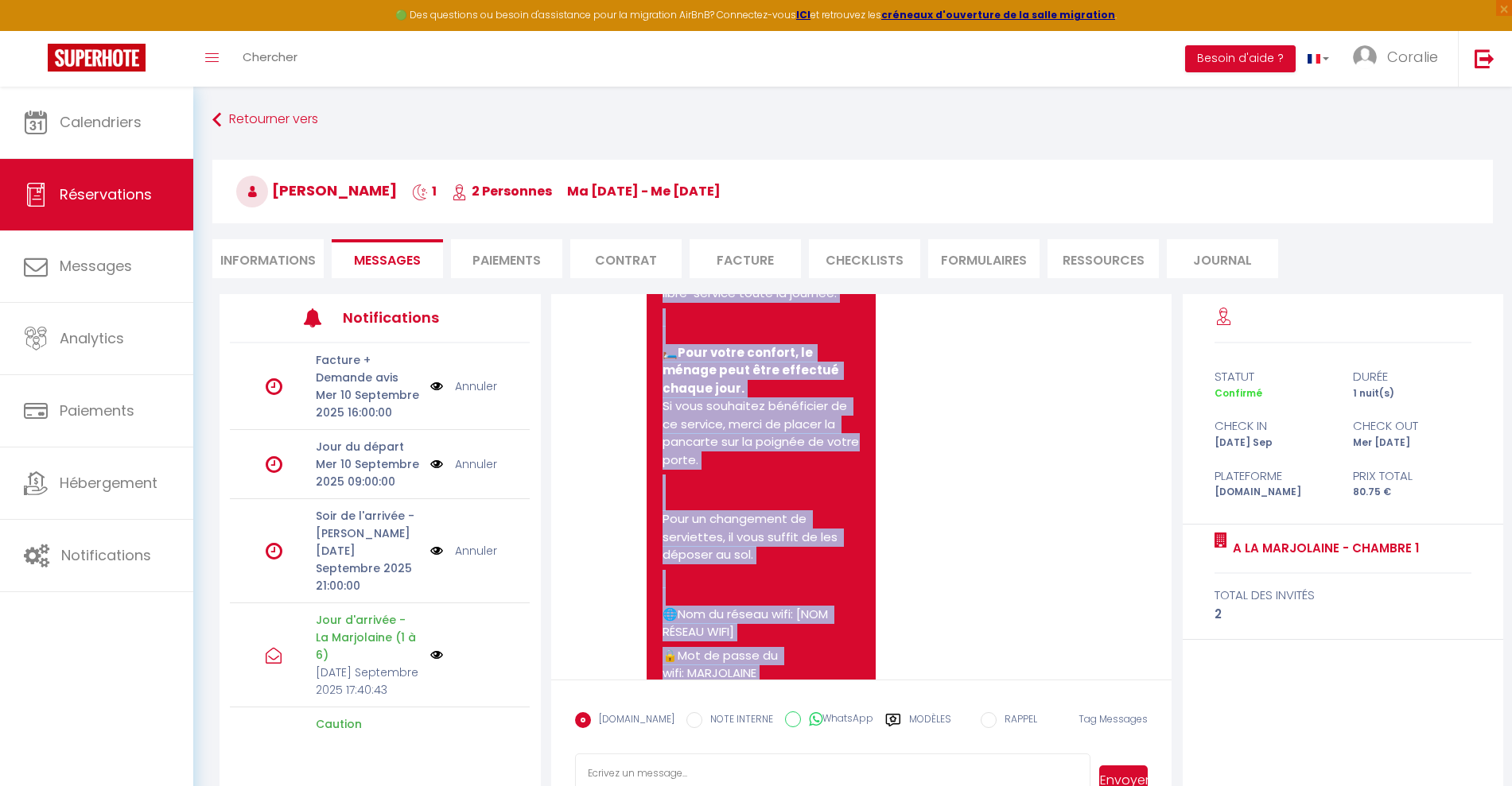
drag, startPoint x: 760, startPoint y: 444, endPoint x: 719, endPoint y: 542, distance: 106.2
click at [719, 542] on pre "👋 Bonjour Freddy ! 📅 Bienvenue A la Marjolaine - Chambre 1 ! 🕰️ Arrivée à parti…" at bounding box center [761, 758] width 197 height 3121
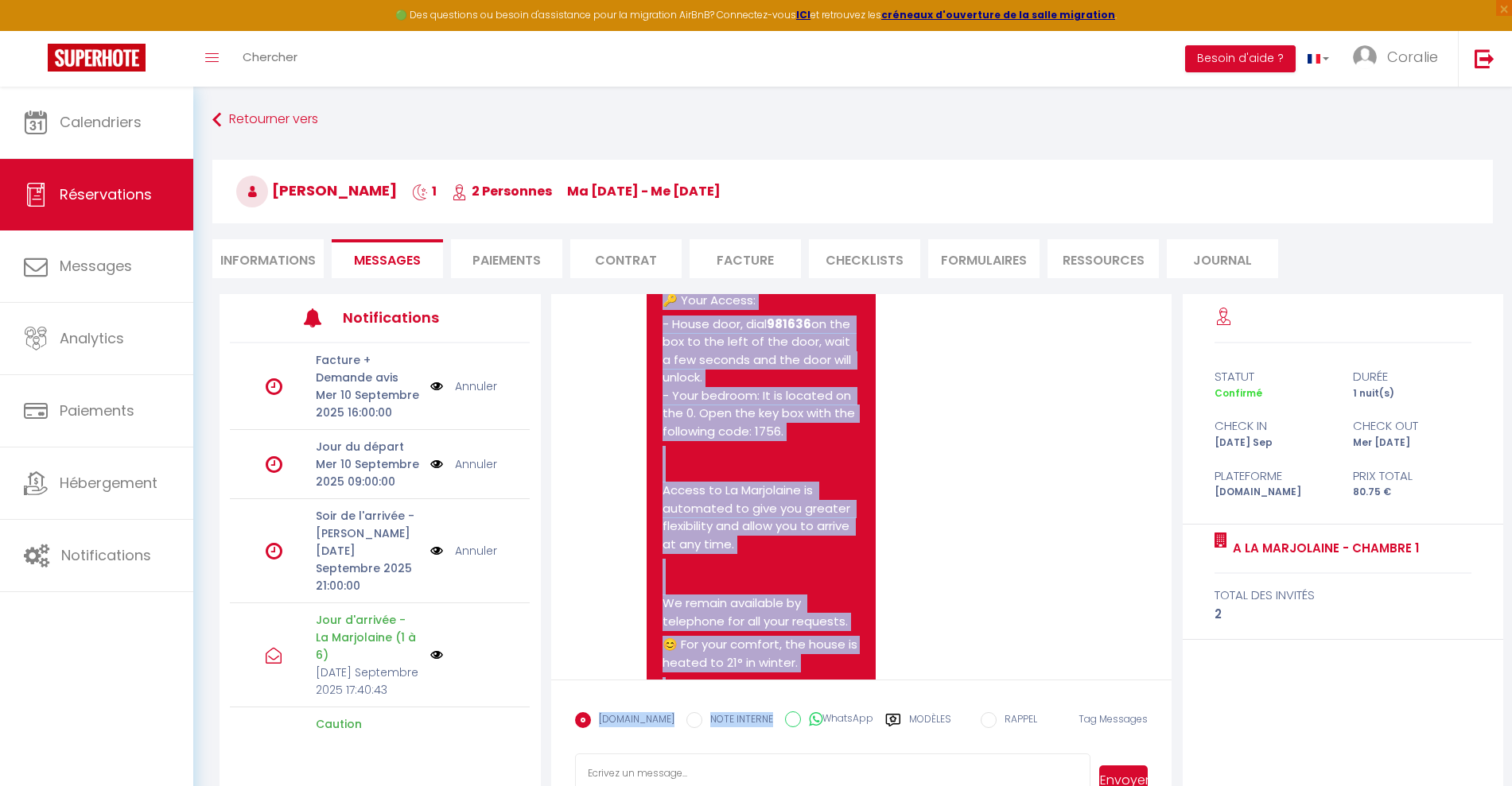
scroll to position [9990, 0]
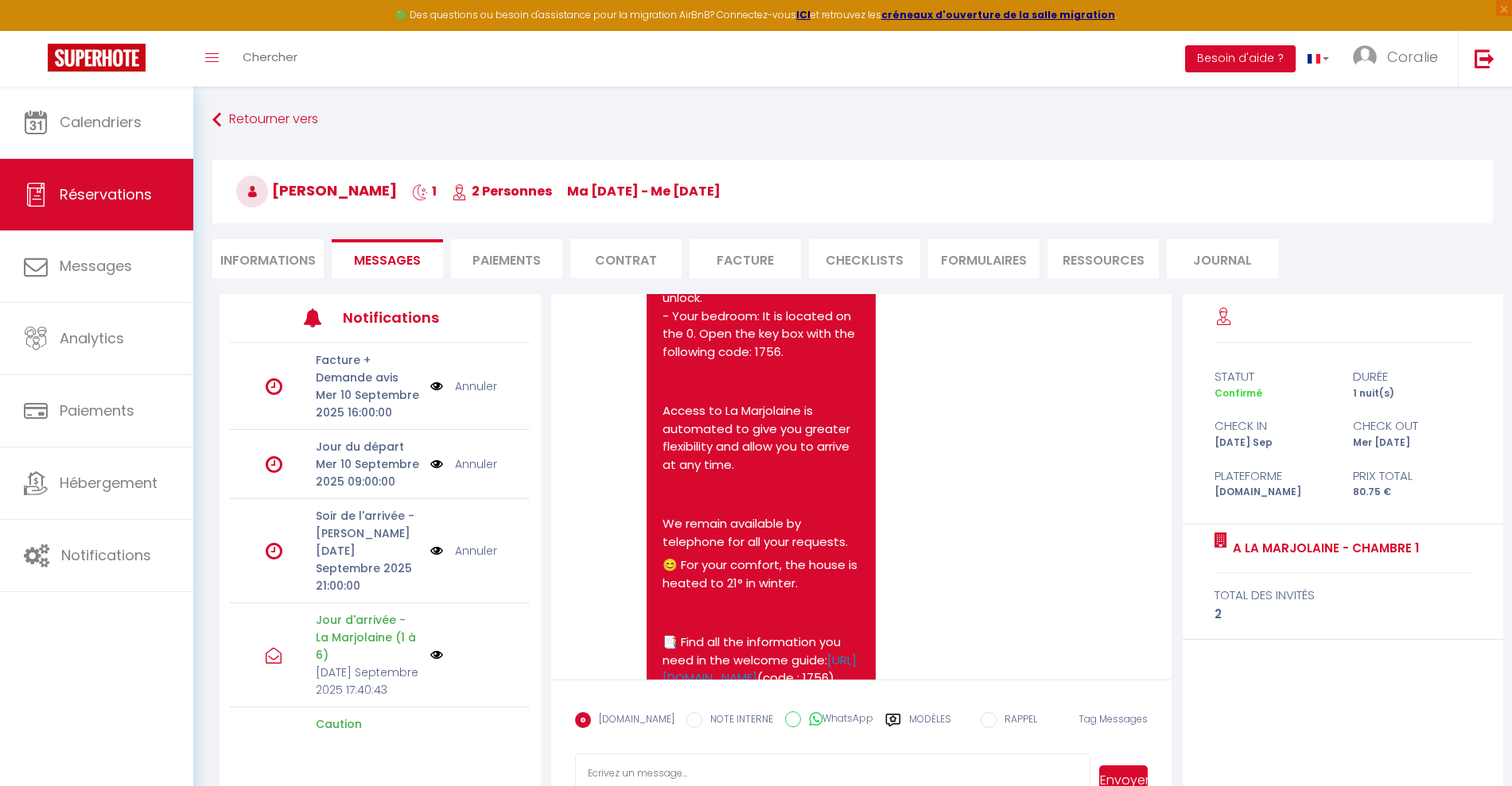
drag, startPoint x: 655, startPoint y: 523, endPoint x: 709, endPoint y: 583, distance: 80.7
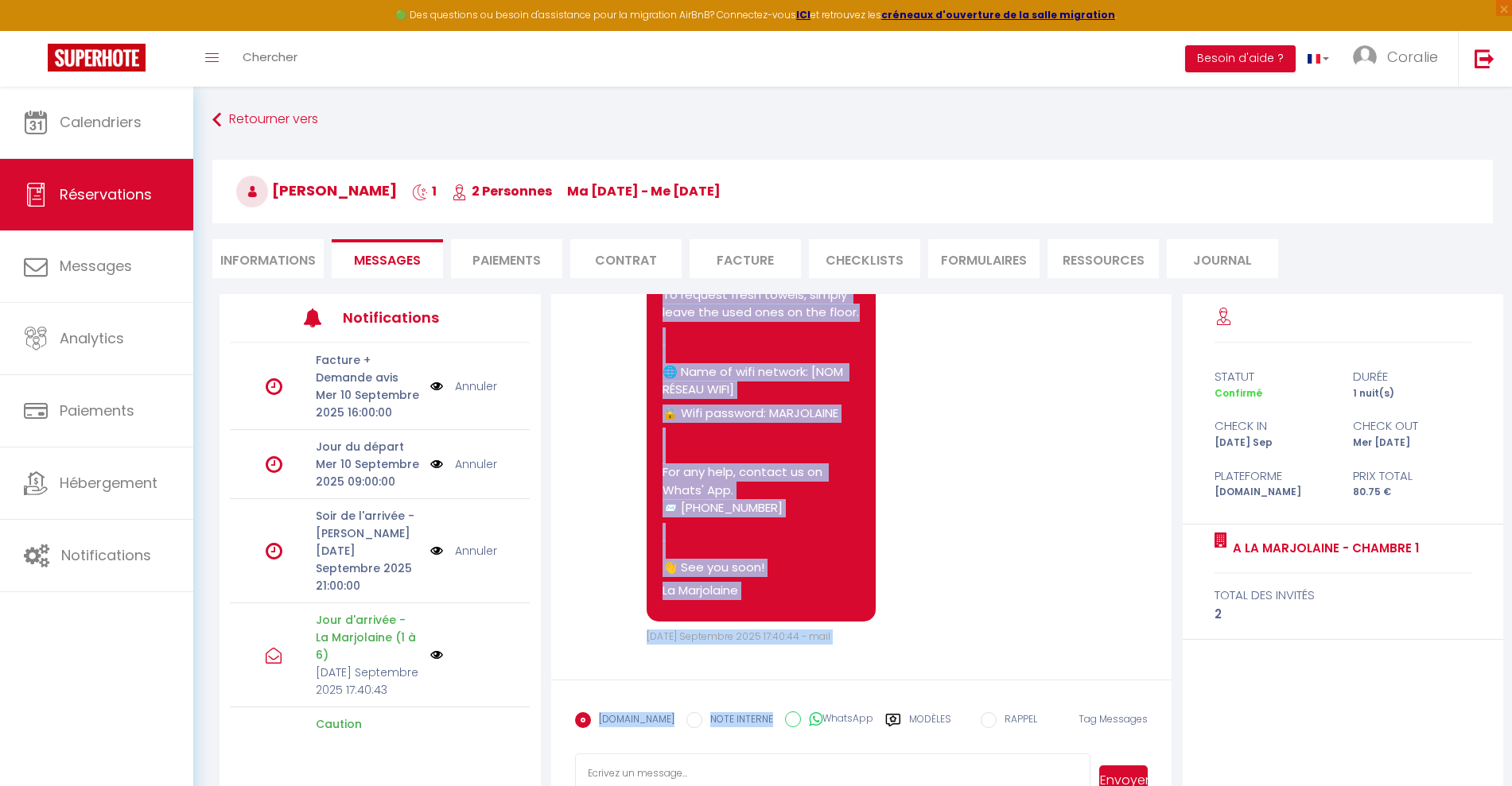
scroll to position [11541, 0]
drag, startPoint x: 653, startPoint y: 608, endPoint x: 777, endPoint y: 602, distance: 124.1
copy pre "👋 Hello Freddy! 📅 Welcome at A la Marjolaine - Chambre 1 ! 🕰️ Arrival from 16:0…"
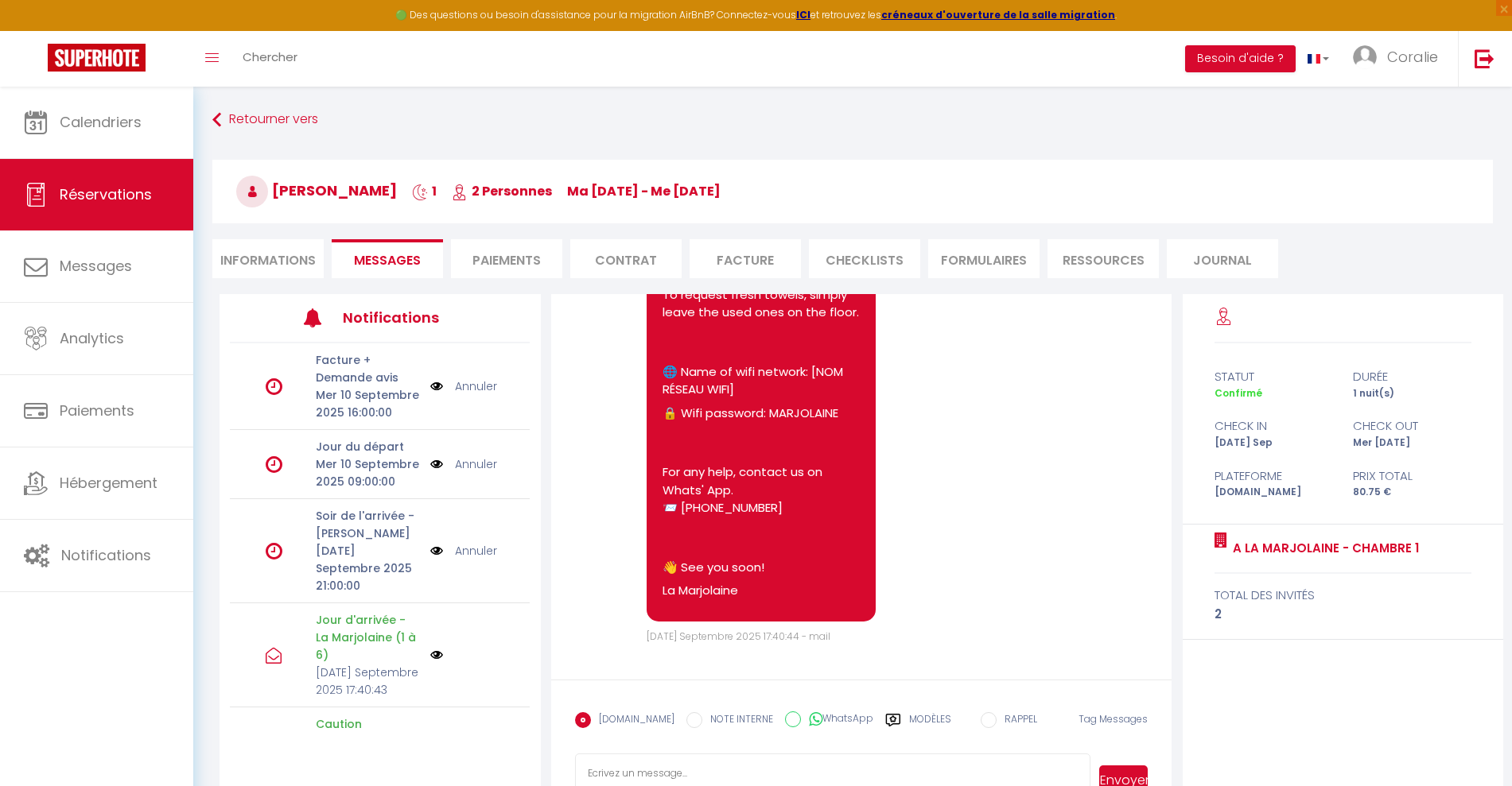
click at [304, 256] on li "Informations" at bounding box center [268, 259] width 111 height 39
select select
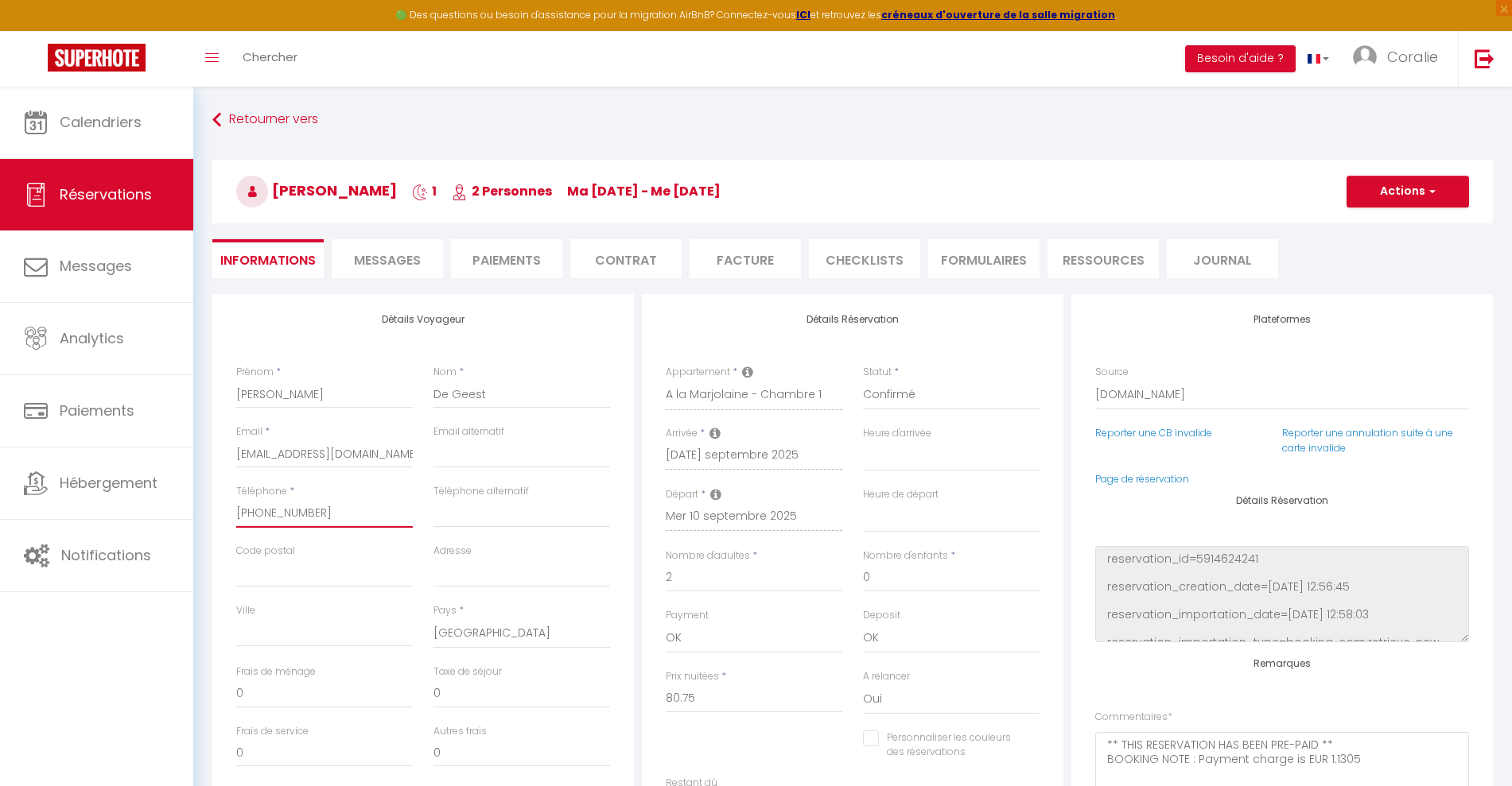
drag, startPoint x: 347, startPoint y: 517, endPoint x: 206, endPoint y: 508, distance: 141.3
click at [206, 508] on div "Détails Voyageur Prénom * Freddy Nom * De Geest Email * fgeest.544309@guest.boo…" at bounding box center [852, 732] width 1301 height 876
click at [425, 253] on li "Messages" at bounding box center [387, 259] width 111 height 39
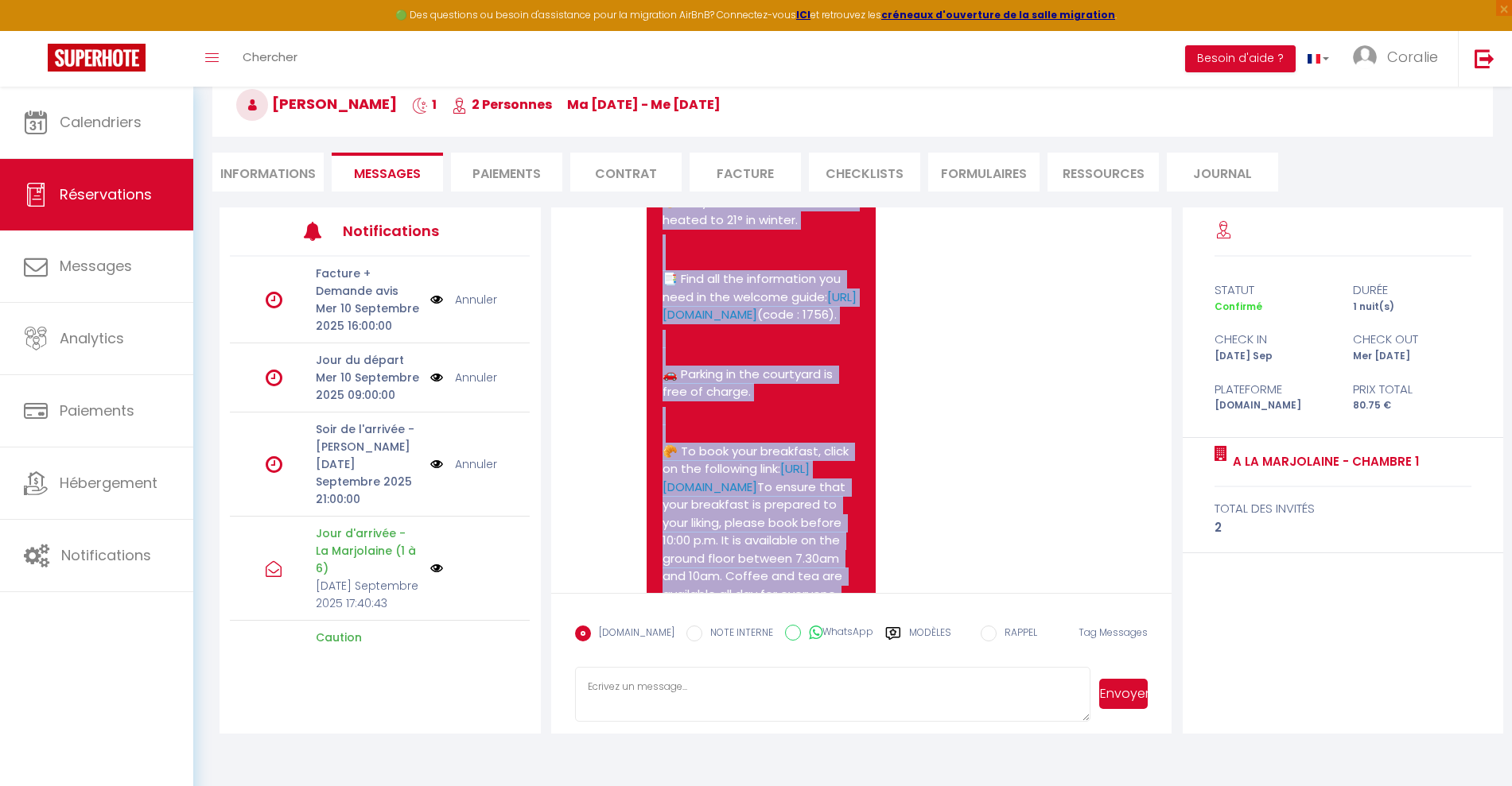
scroll to position [10253, 0]
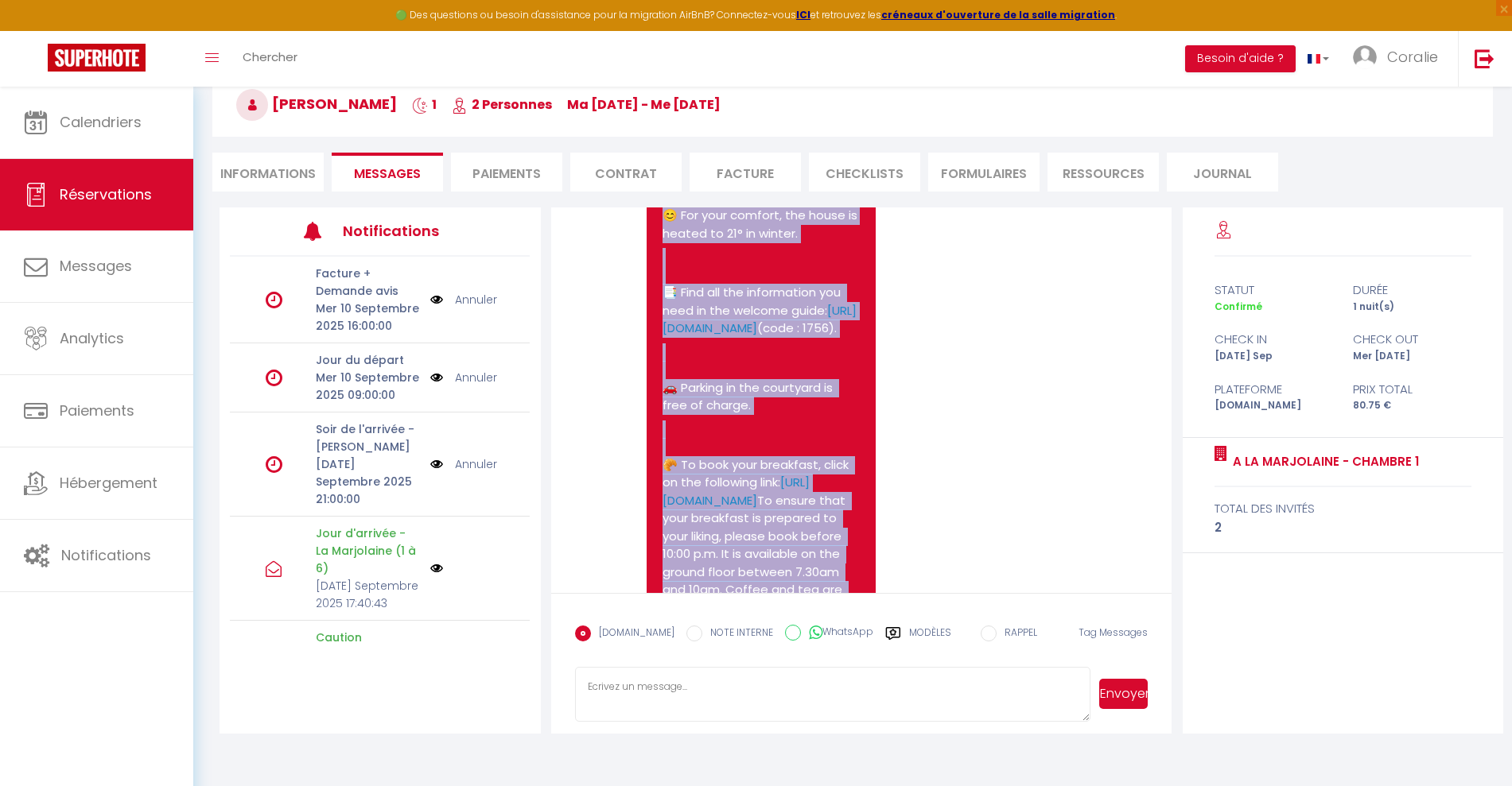
drag, startPoint x: 756, startPoint y: 508, endPoint x: 656, endPoint y: 266, distance: 261.8
copy pre "👋 Hello Freddy! 📅 Welcome at A la Marjolaine - Chambre 1 ! 🕰️ Arrival from 16:0…"
